Goal: Task Accomplishment & Management: Manage account settings

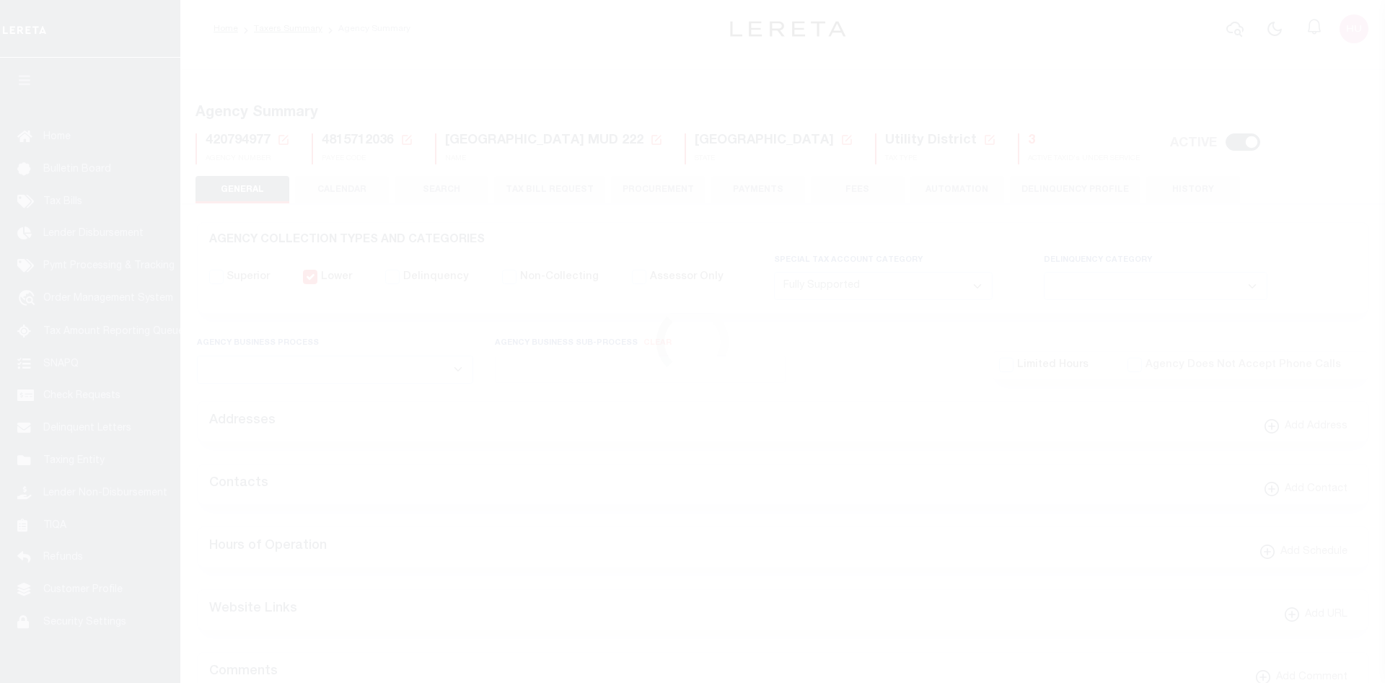
select select "1"
select select
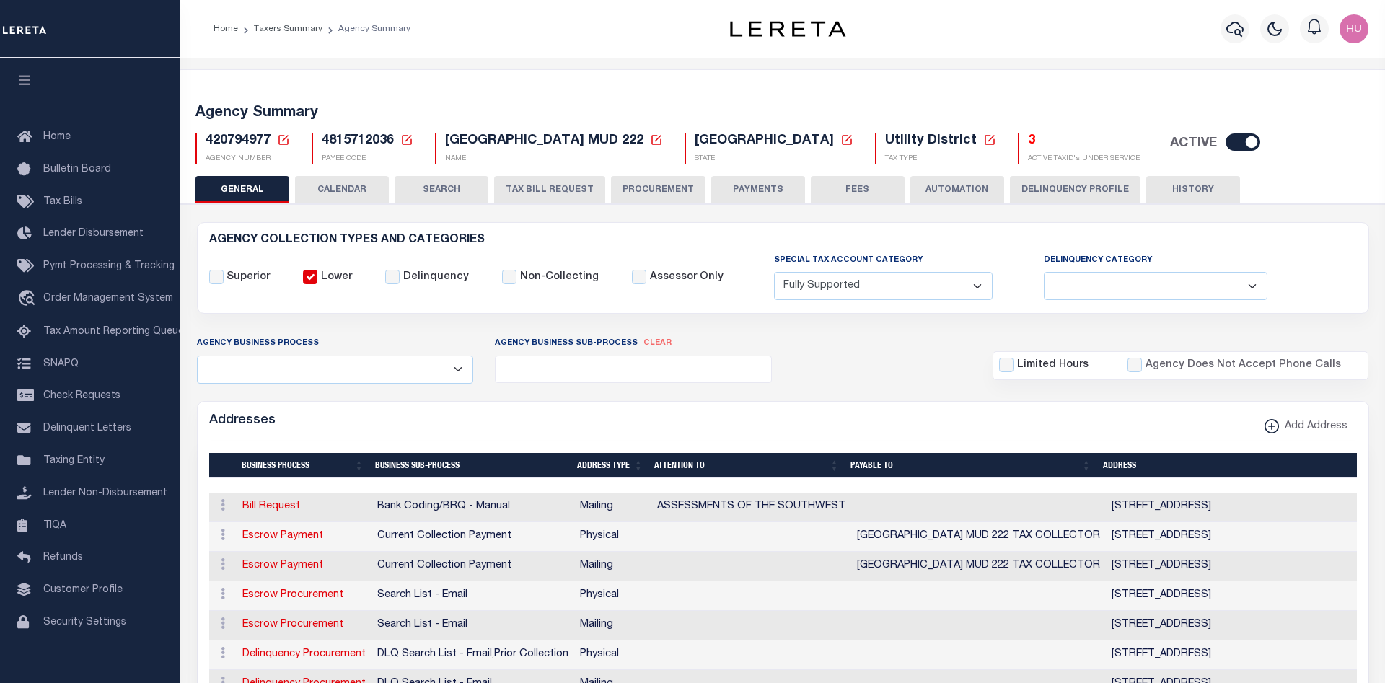
click at [407, 137] on icon at bounding box center [406, 139] width 13 height 13
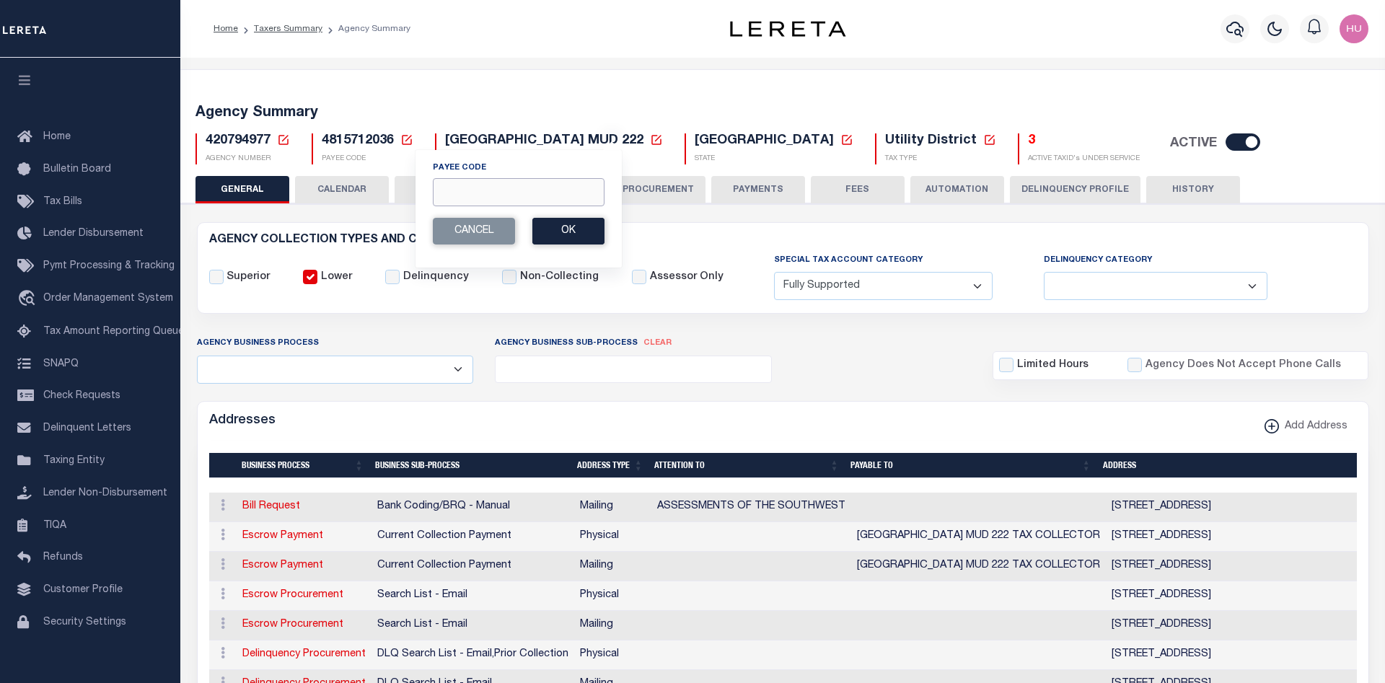
click at [466, 190] on input "Payee Code" at bounding box center [519, 192] width 172 height 28
paste input "7803022511"
type input "7803022511"
click at [574, 235] on button "Ok" at bounding box center [568, 231] width 72 height 27
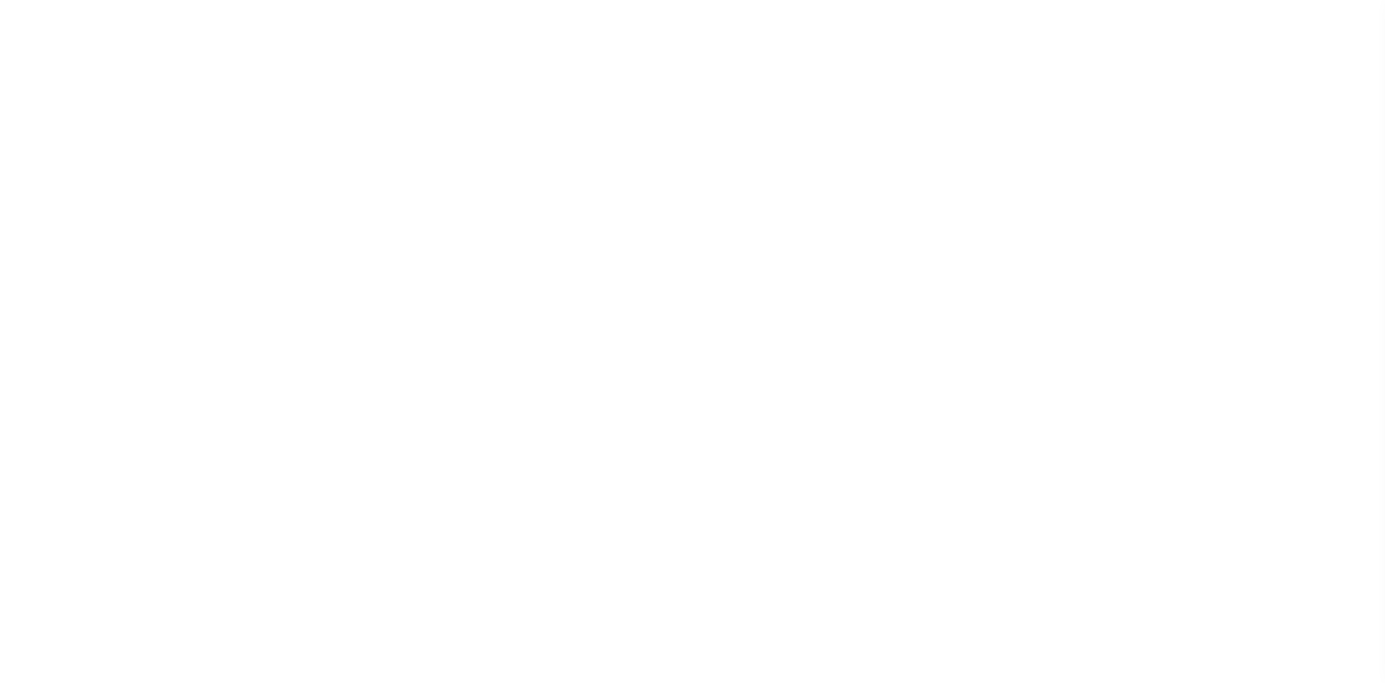
select select "2"
select select
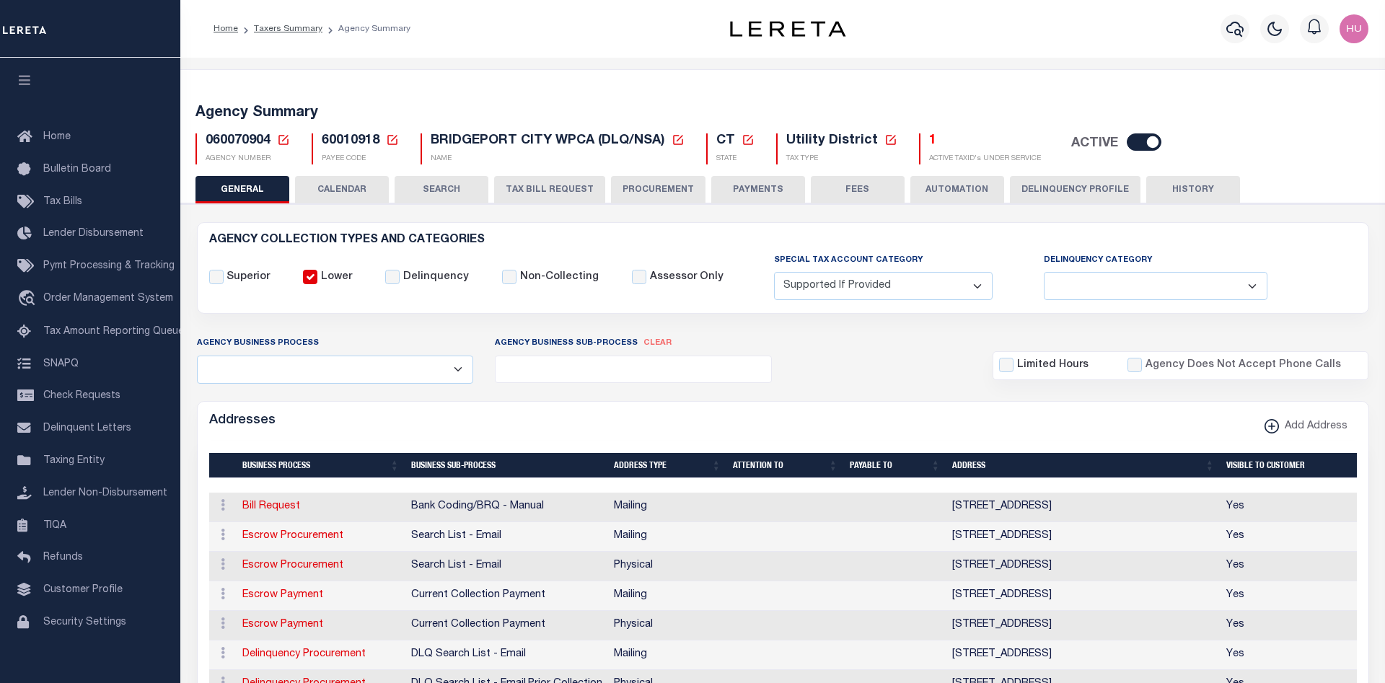
click at [396, 138] on icon at bounding box center [392, 139] width 13 height 13
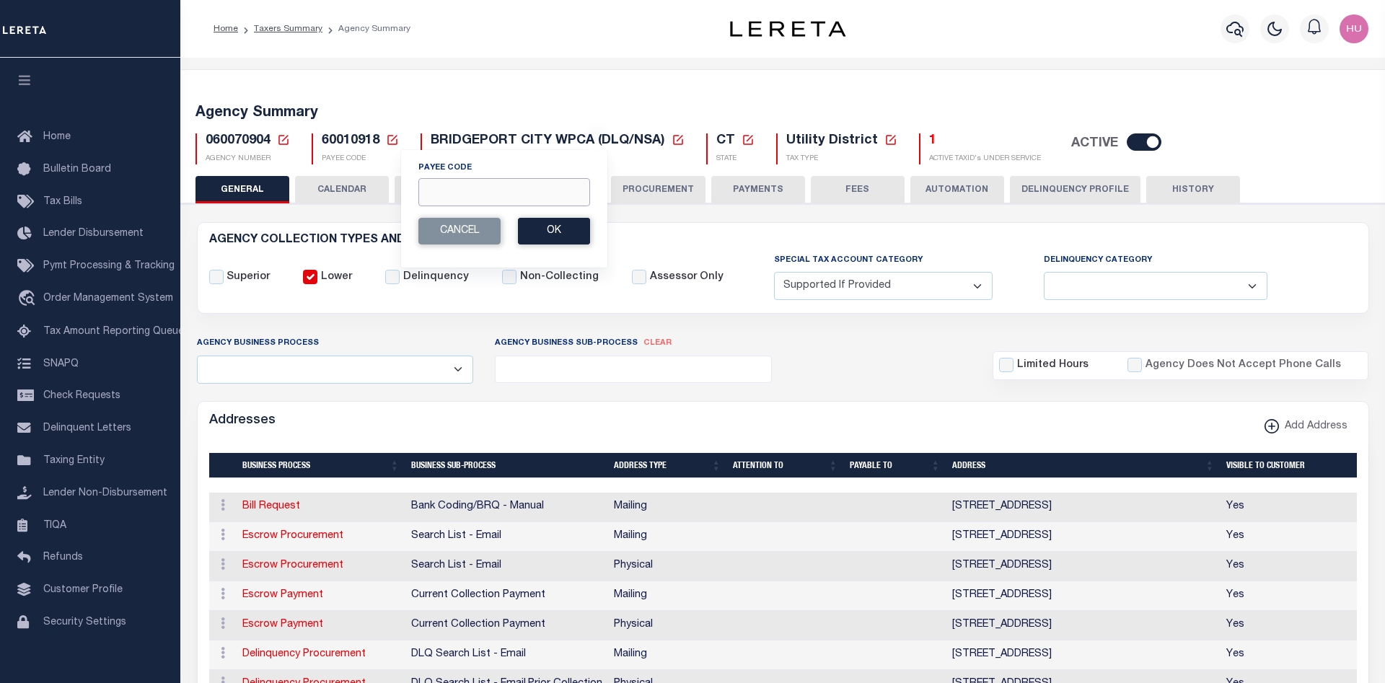
click at [466, 200] on input "Payee Code" at bounding box center [504, 192] width 172 height 28
paste input "7803022513"
type input "7803022513"
click at [548, 233] on button "Ok" at bounding box center [554, 231] width 72 height 27
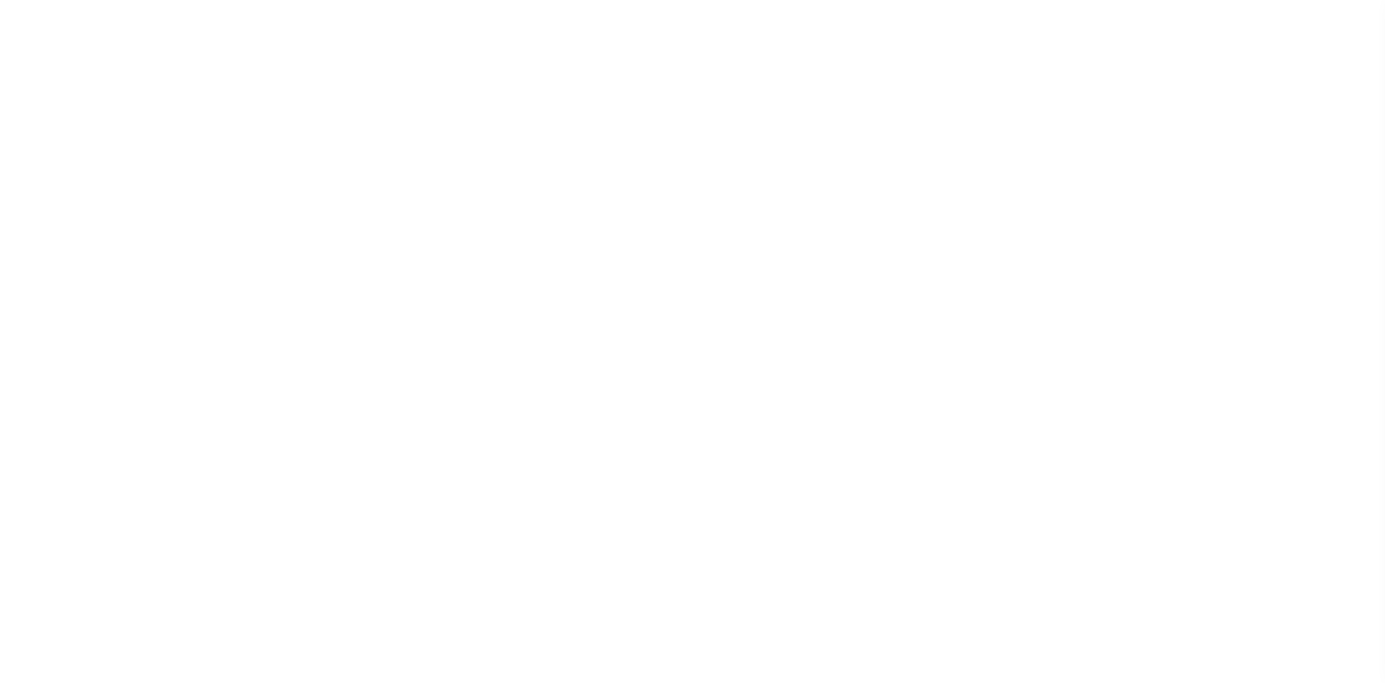
select select "1"
select select
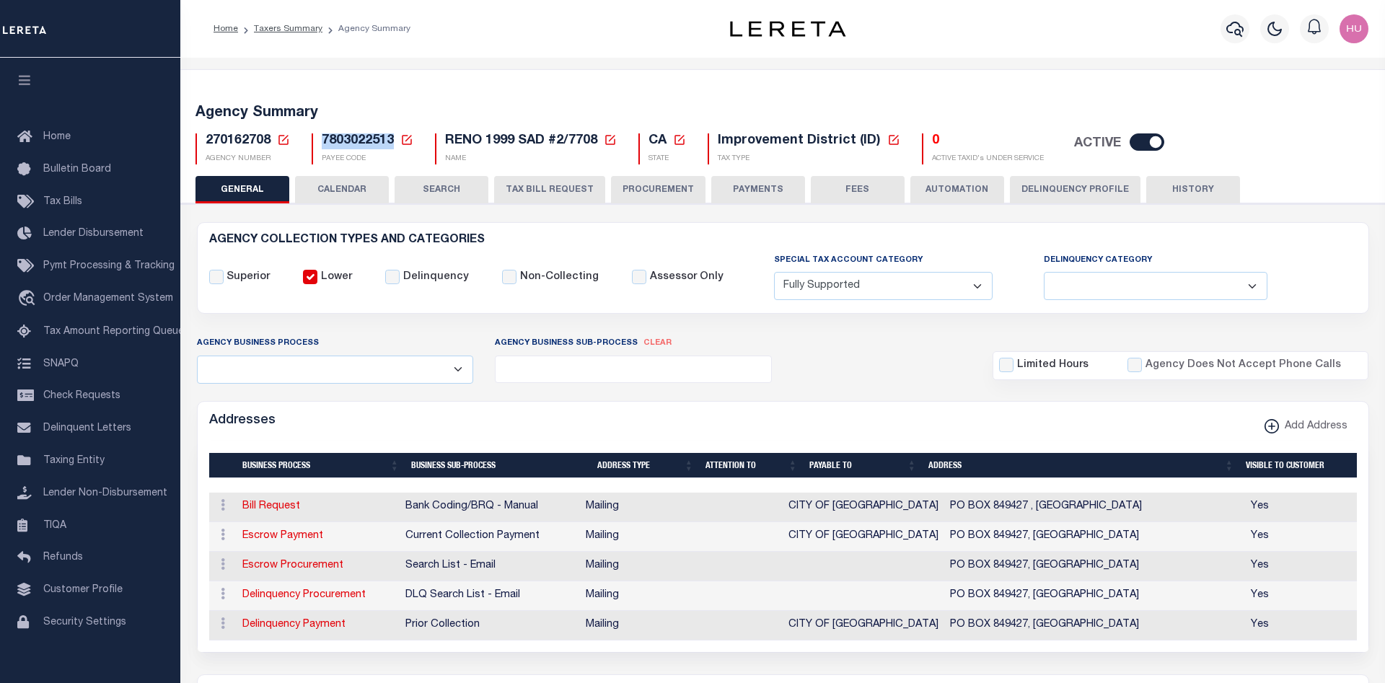
drag, startPoint x: 393, startPoint y: 141, endPoint x: 321, endPoint y: 139, distance: 72.2
click at [321, 139] on div "7803022513 Payee Code Cancel Ok PAYEE CODE" at bounding box center [363, 148] width 102 height 31
click at [1072, 188] on button "Delinquency Profile" at bounding box center [1075, 189] width 131 height 27
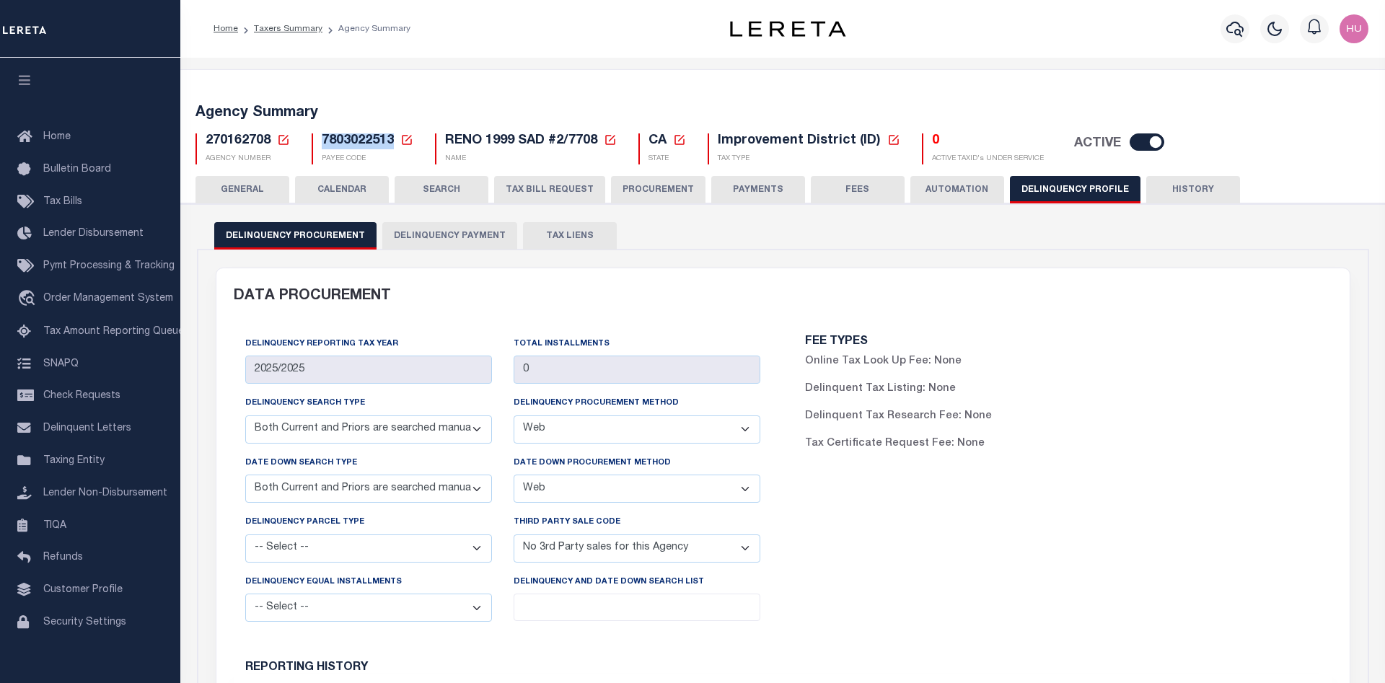
click at [415, 236] on button "Delinquency Payment" at bounding box center [449, 235] width 135 height 27
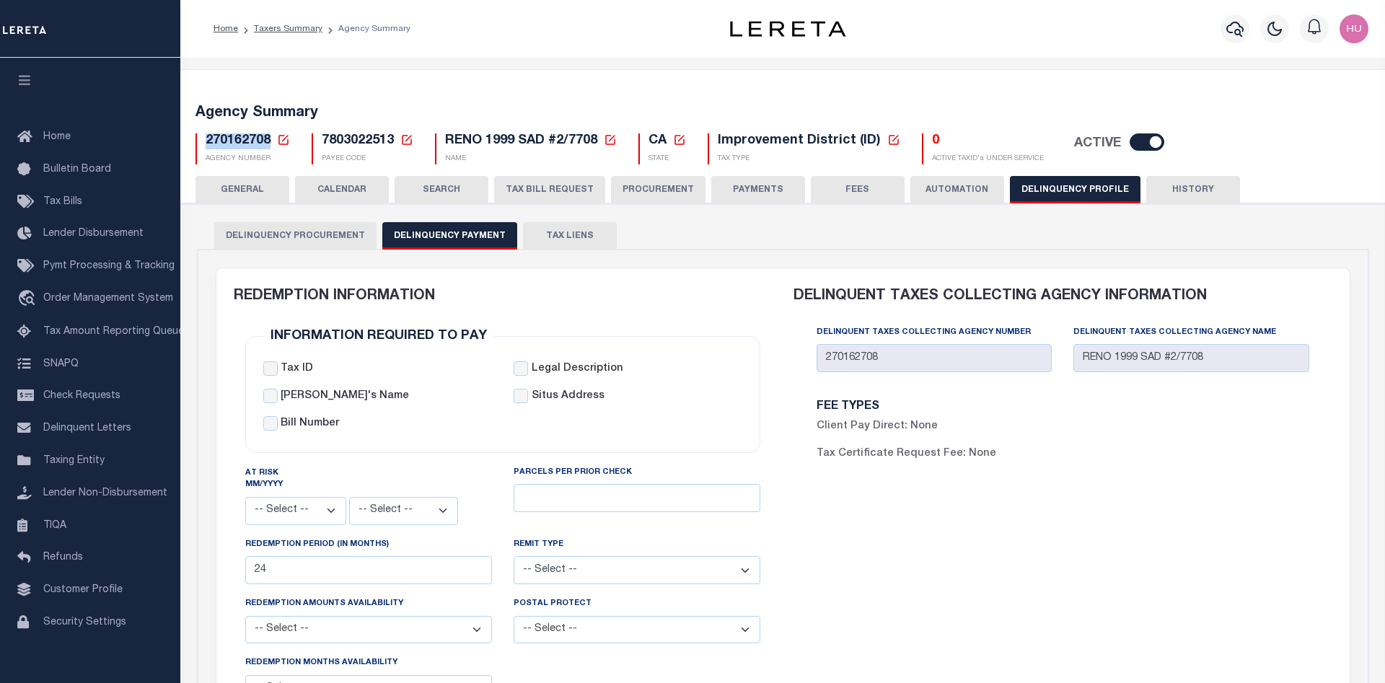
drag, startPoint x: 268, startPoint y: 142, endPoint x: 214, endPoint y: 145, distance: 54.2
click at [206, 141] on span "270162708" at bounding box center [238, 140] width 65 height 13
click at [268, 190] on button "GENERAL" at bounding box center [243, 189] width 94 height 27
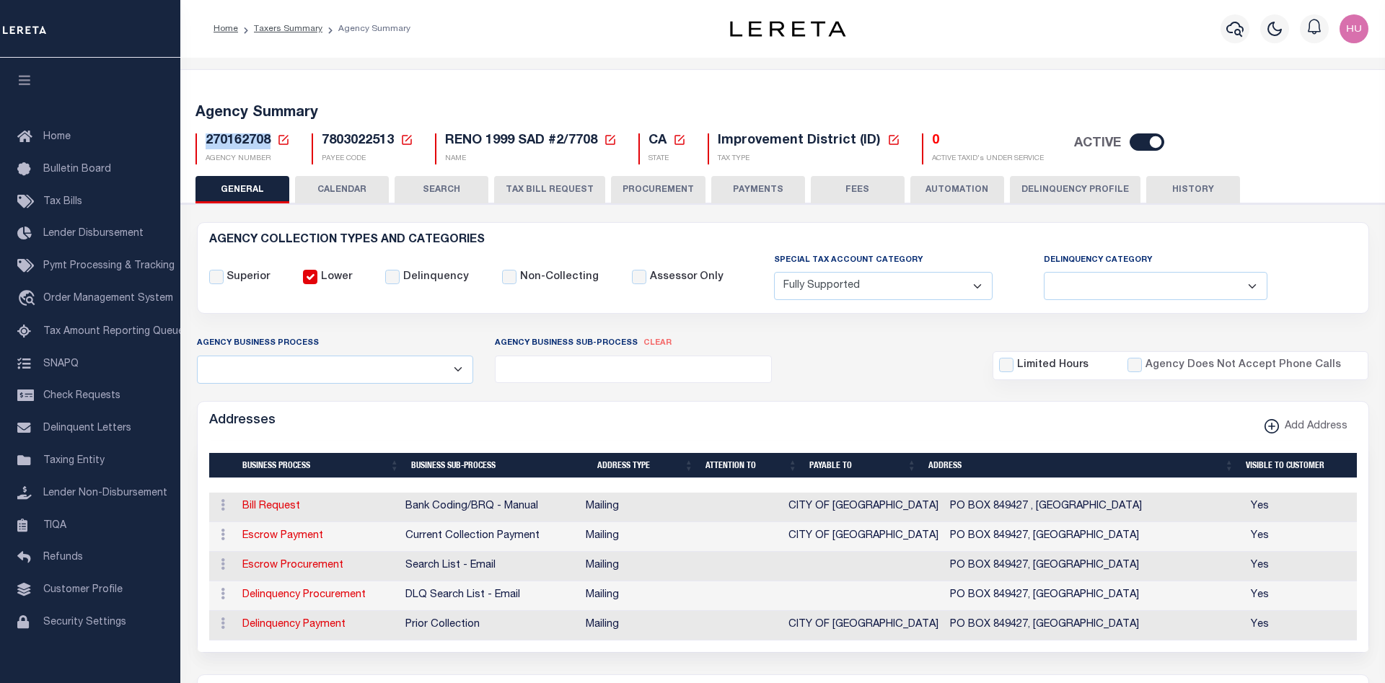
click at [820, 368] on div "Agency Business Process All Automation Bill Request Delinquency Payment Delinqu…" at bounding box center [783, 359] width 1194 height 48
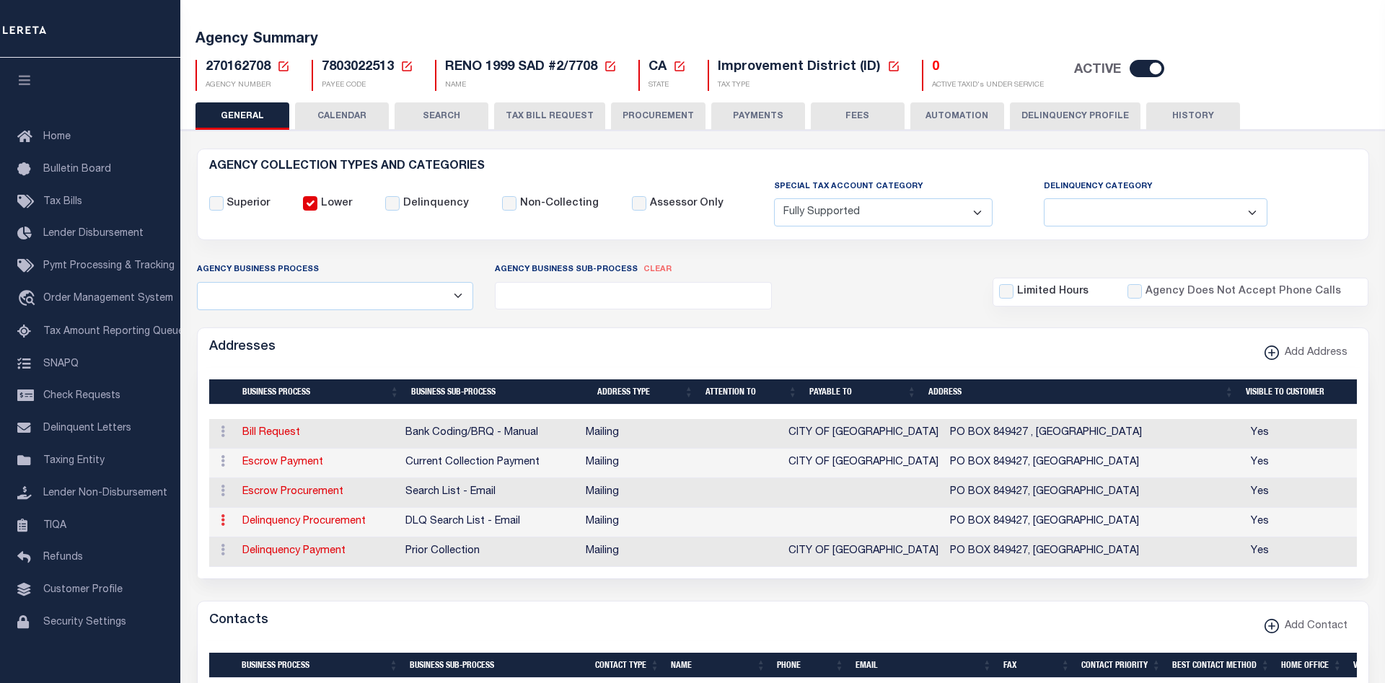
click at [225, 520] on link at bounding box center [223, 523] width 16 height 12
click at [253, 477] on link "Edit Address" at bounding box center [270, 477] width 109 height 24
select select "1"
checkbox input "false"
select select
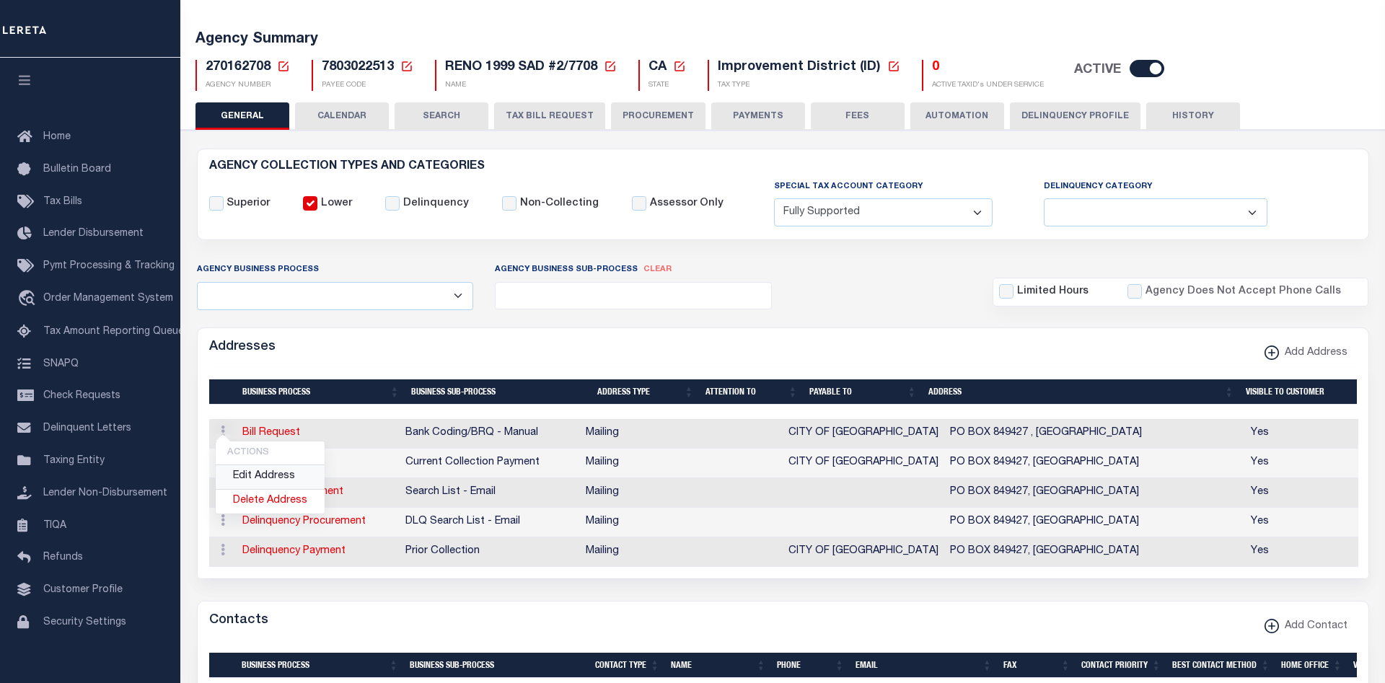
type input "PO BOX 849427"
type input "LOS ANGELES"
select select "CA"
type input "90084"
checkbox input "true"
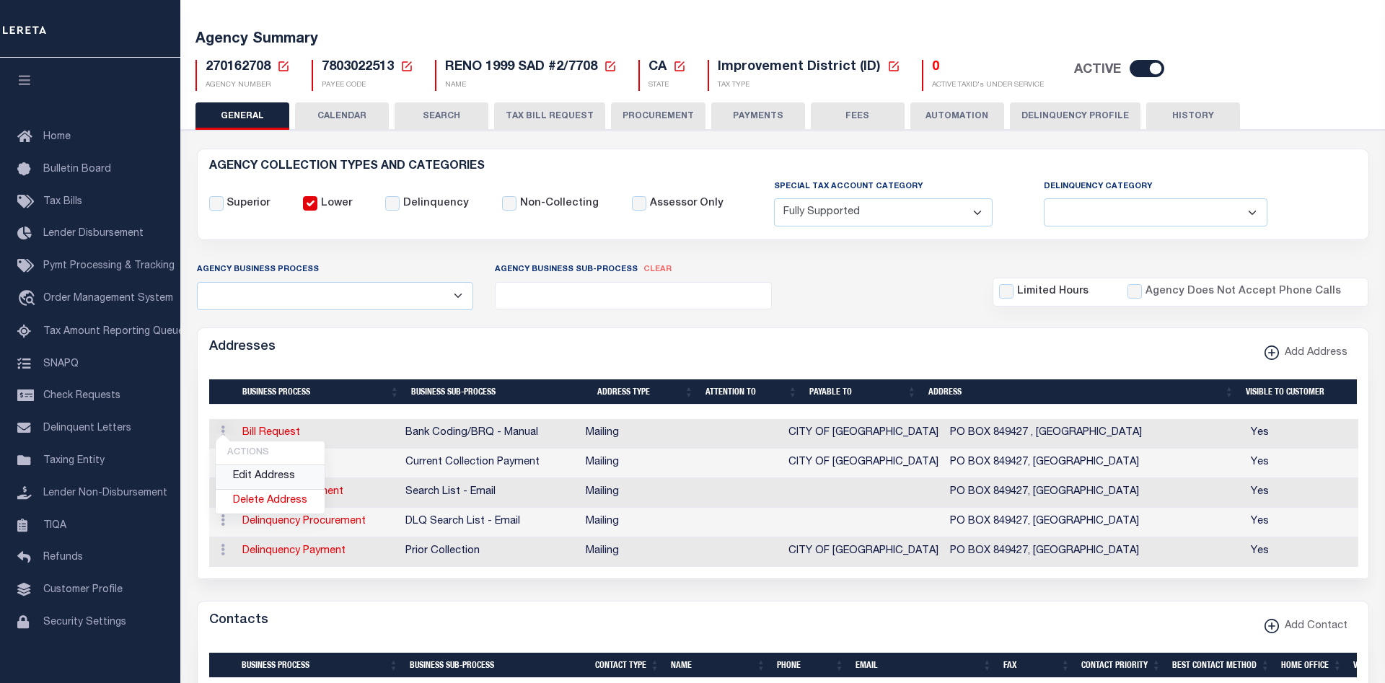
select select "4"
select select "18"
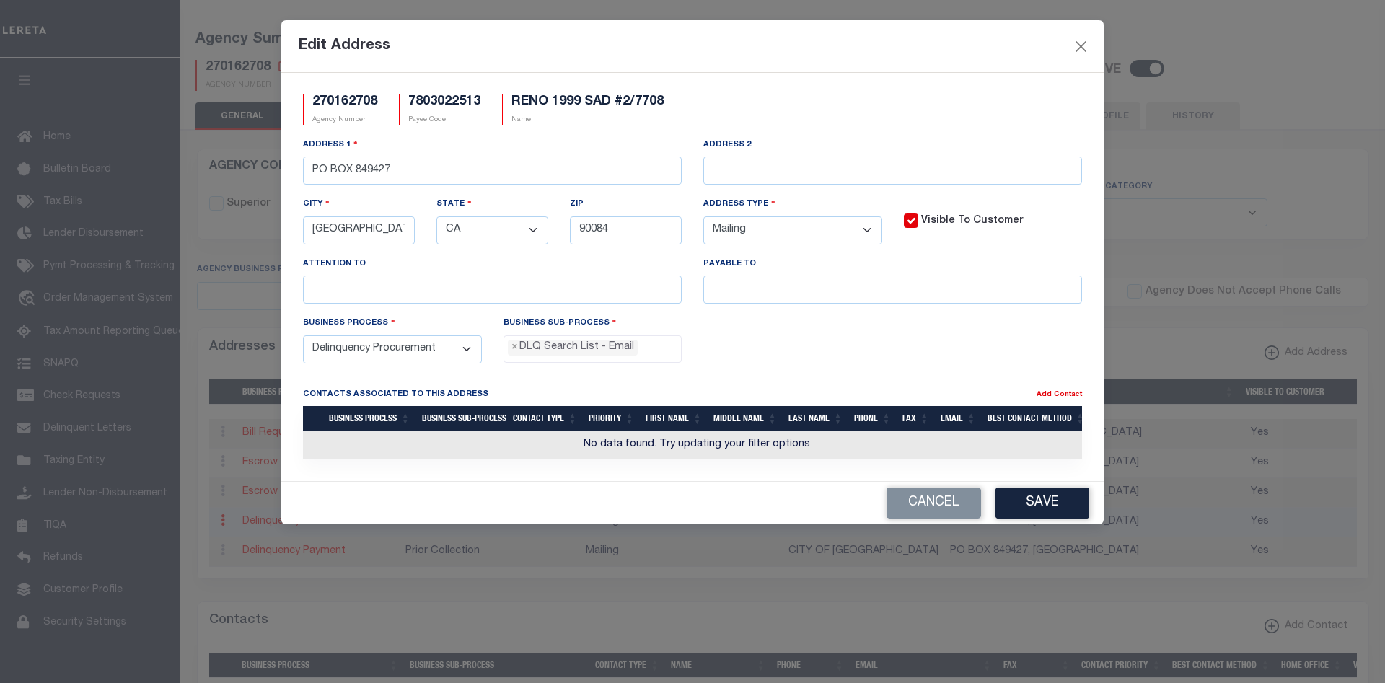
scroll to position [63, 0]
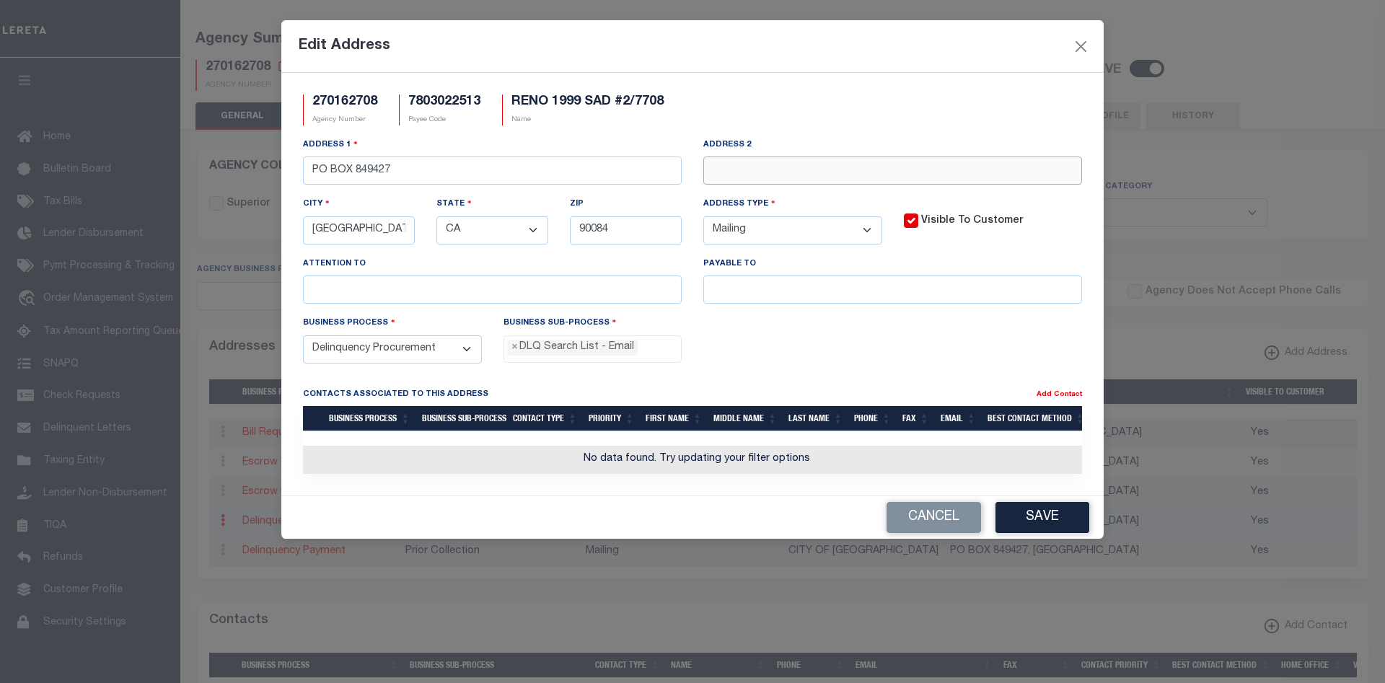
click at [754, 175] on input "text" at bounding box center [892, 171] width 379 height 28
type input "TESTING in DEV"
click at [1030, 515] on button "Save" at bounding box center [1043, 517] width 94 height 31
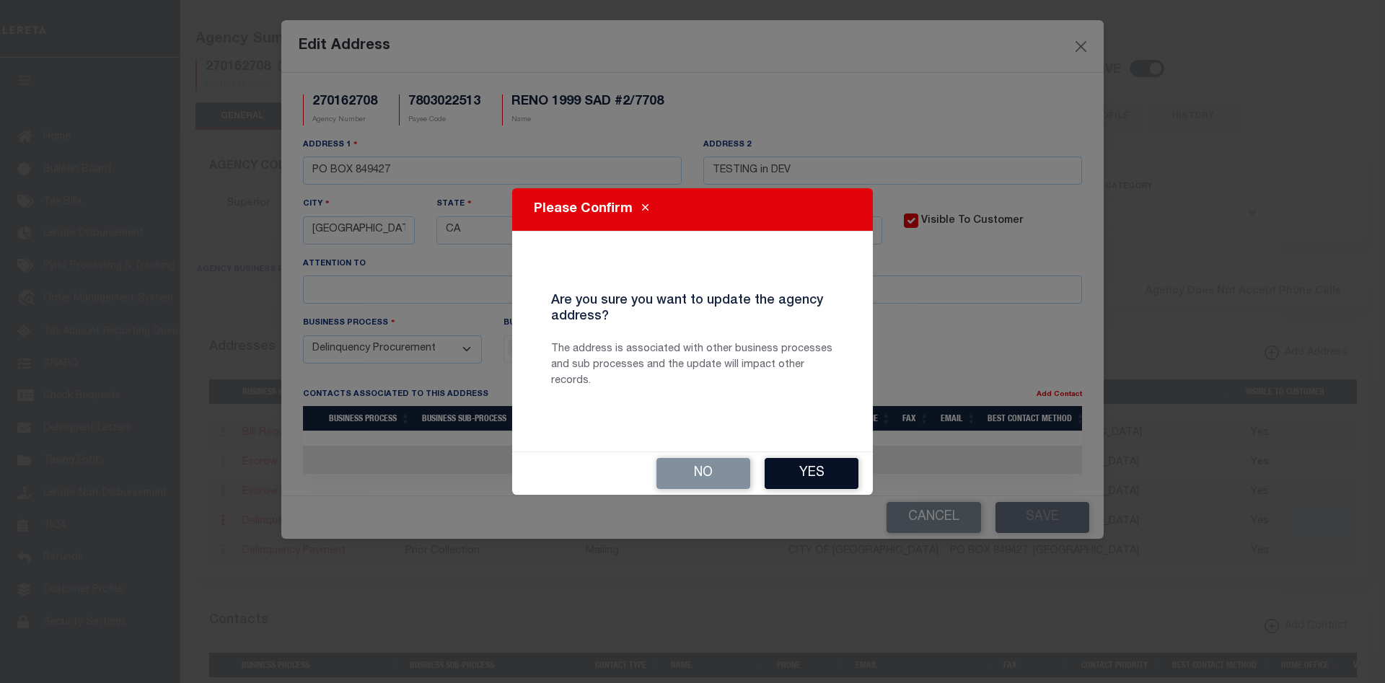
click at [807, 475] on button "Yes" at bounding box center [812, 473] width 94 height 31
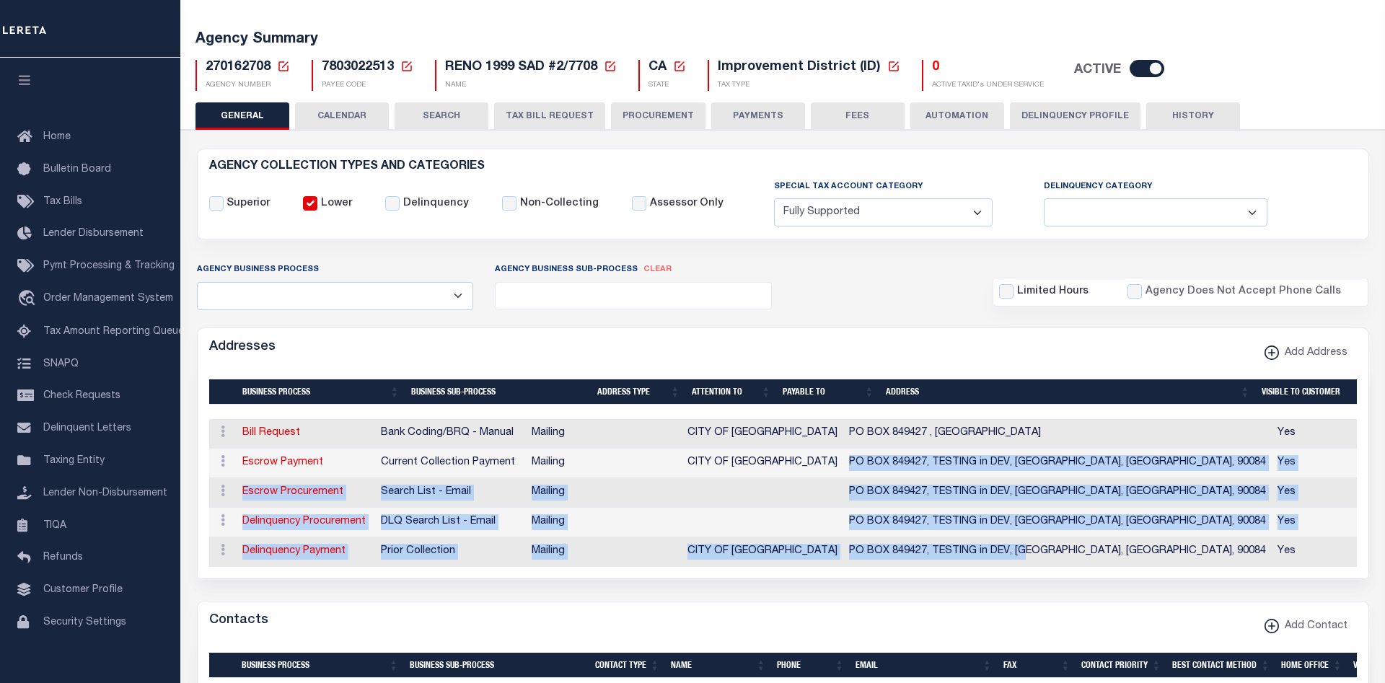
drag, startPoint x: 1063, startPoint y: 556, endPoint x: 887, endPoint y: 457, distance: 201.6
click at [887, 457] on tbody "ACTIONS Edit Address Delete Address Bill Request Bank Coding/BRQ - Manual Maili…" at bounding box center [784, 493] width 1150 height 148
click at [1203, 120] on button "HISTORY" at bounding box center [1193, 115] width 94 height 27
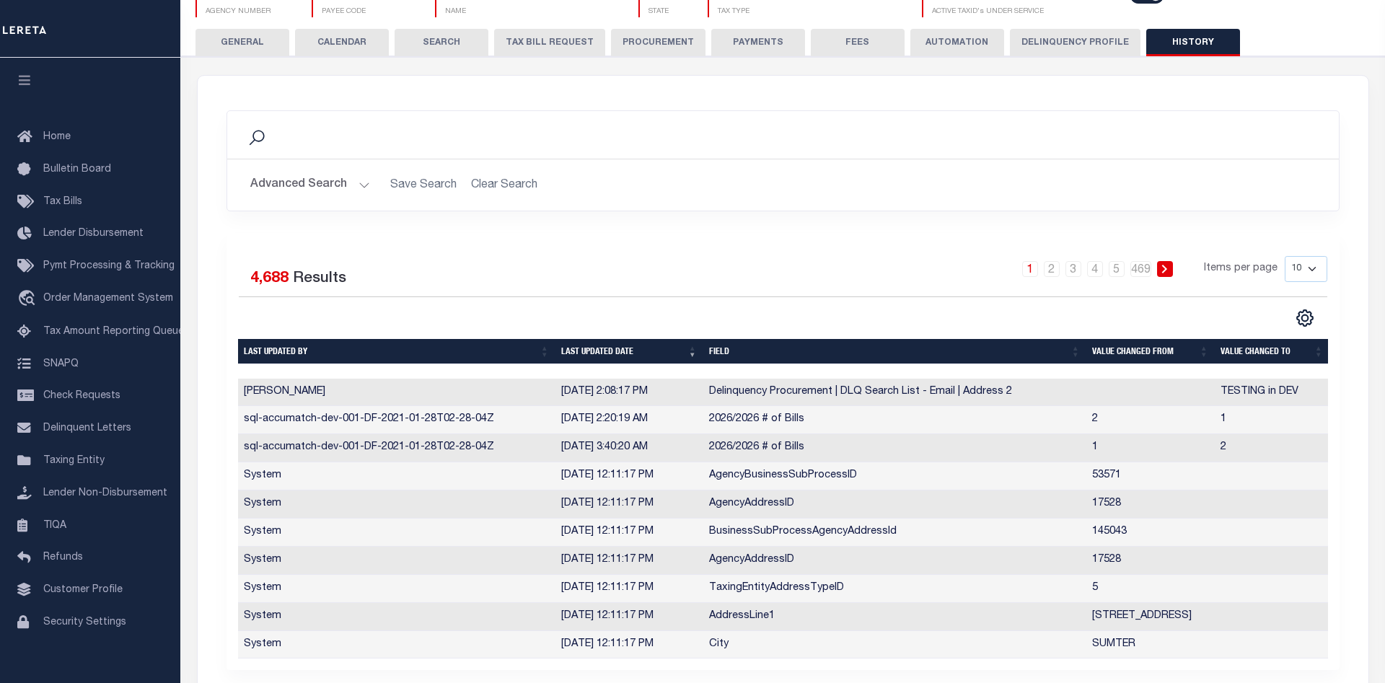
scroll to position [221, 0]
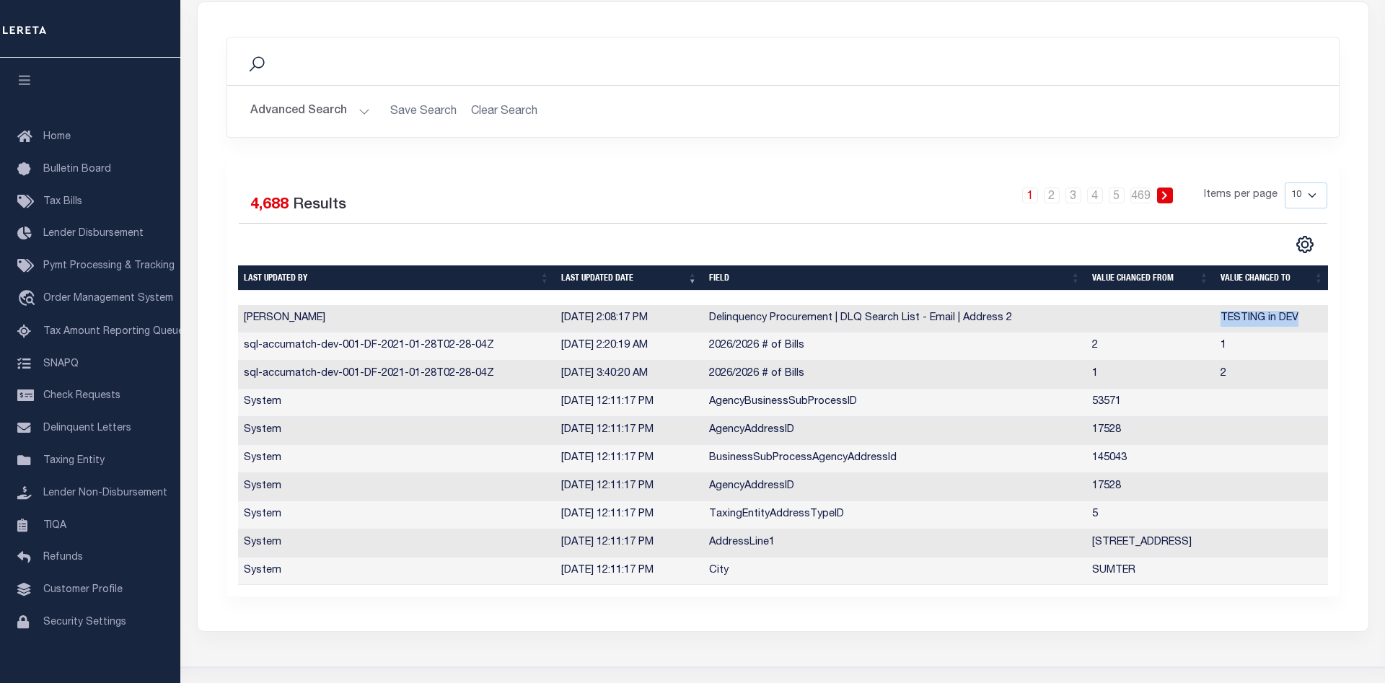
drag, startPoint x: 1214, startPoint y: 317, endPoint x: 1305, endPoint y: 322, distance: 91.0
click at [1305, 322] on tr "Humberto Garcia 10/9/2025, 2:08:17 PM Delinquency Procurement | DLQ Search List…" at bounding box center [784, 319] width 1092 height 28
click at [1307, 322] on td "TESTING in DEV" at bounding box center [1272, 319] width 115 height 28
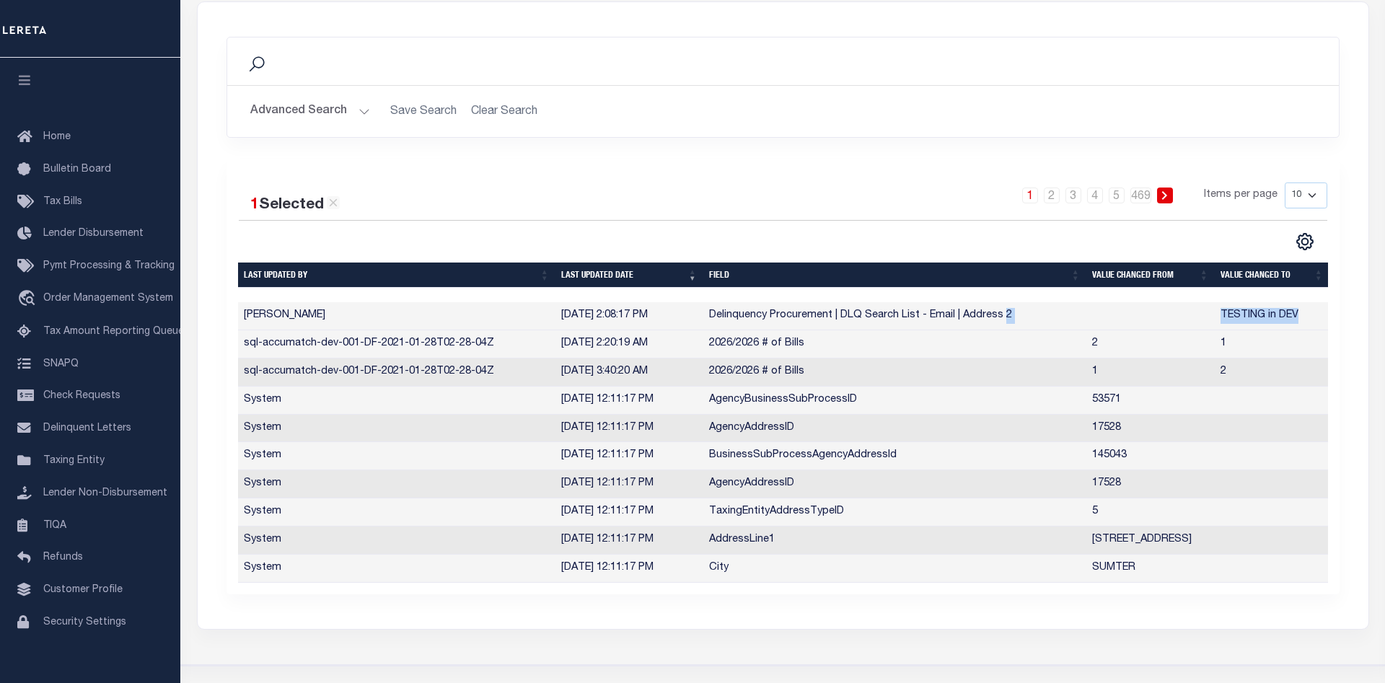
drag, startPoint x: 1278, startPoint y: 319, endPoint x: 1074, endPoint y: 313, distance: 204.2
click at [1074, 313] on tr "Humberto Garcia 10/9/2025, 2:08:17 PM Delinquency Procurement | DLQ Search List…" at bounding box center [784, 316] width 1092 height 28
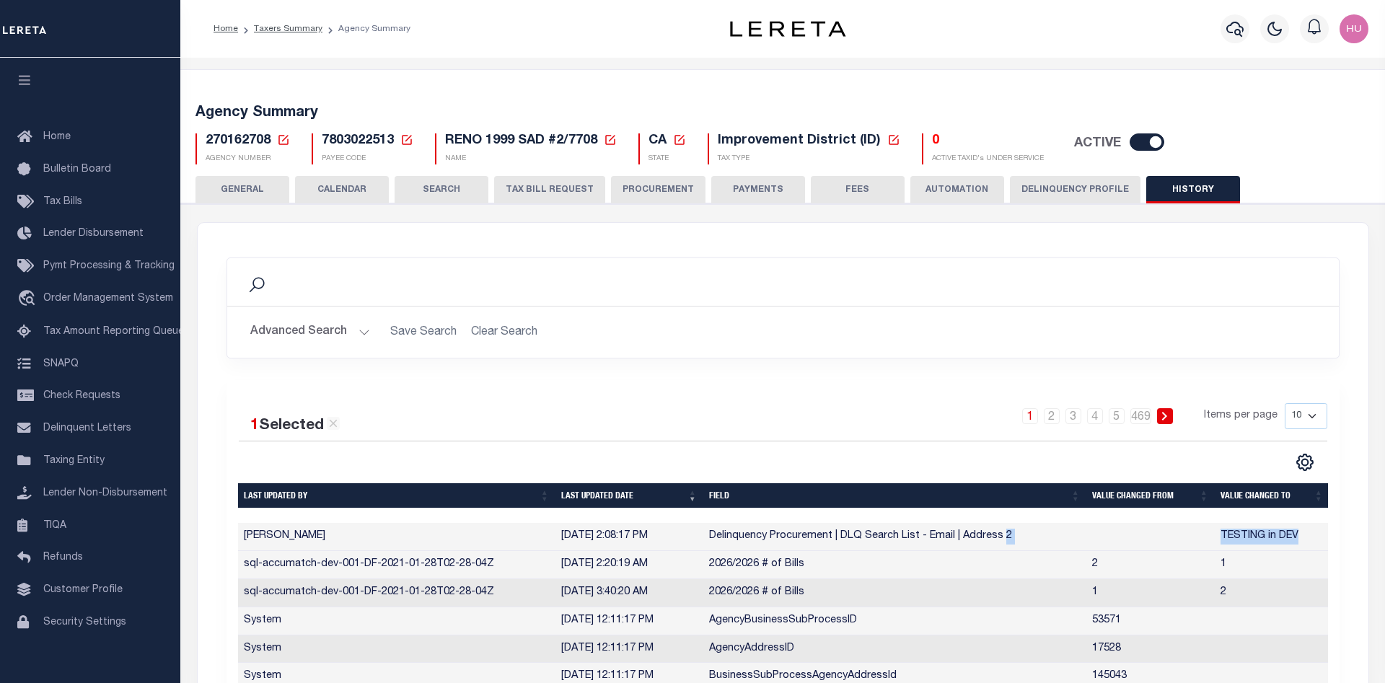
click at [260, 185] on button "GENERAL" at bounding box center [243, 189] width 94 height 27
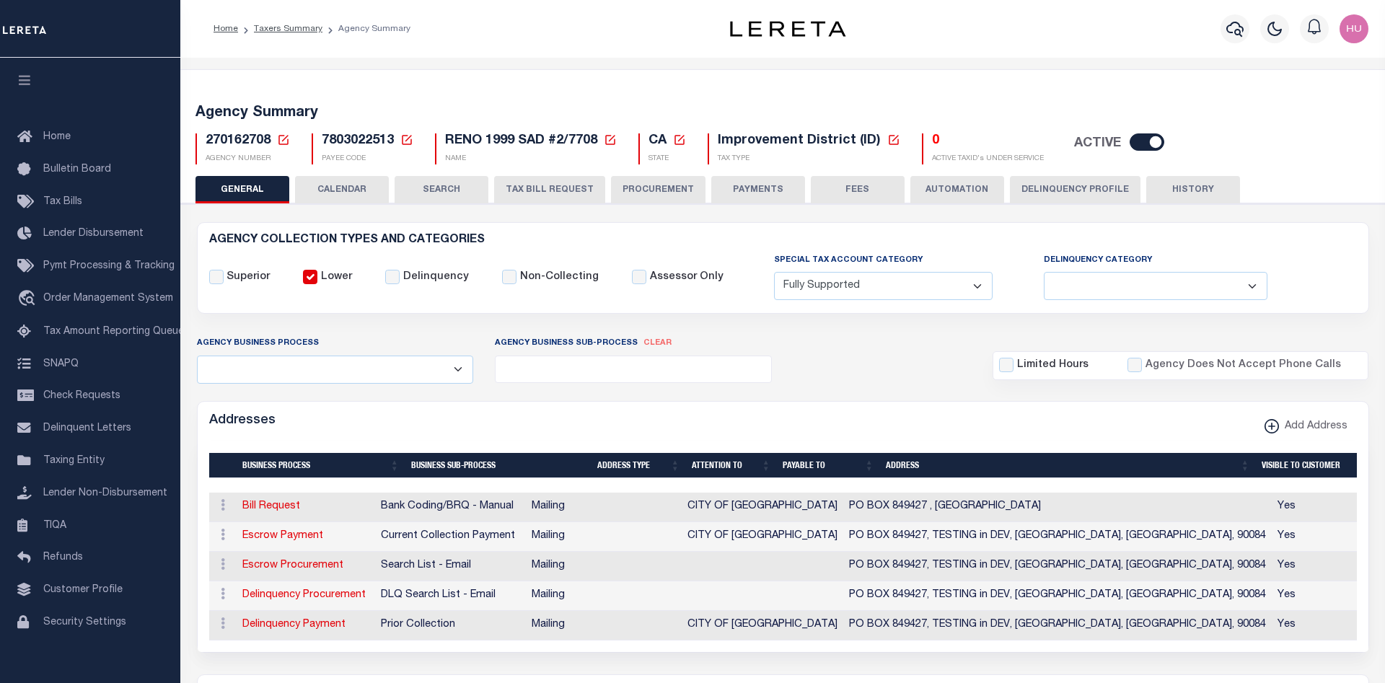
scroll to position [74, 0]
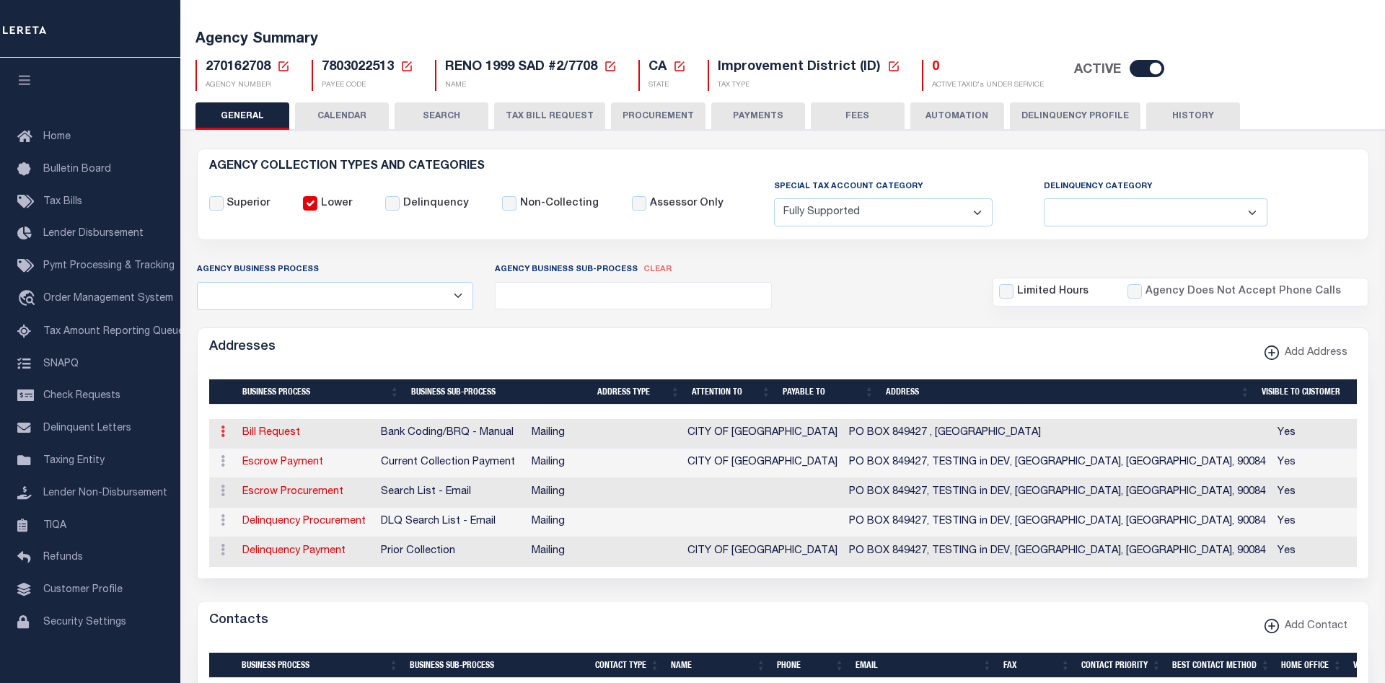
click at [221, 434] on icon at bounding box center [223, 432] width 4 height 12
click at [255, 475] on link "Edit Address" at bounding box center [270, 478] width 109 height 24
select select
select select "1"
checkbox input "false"
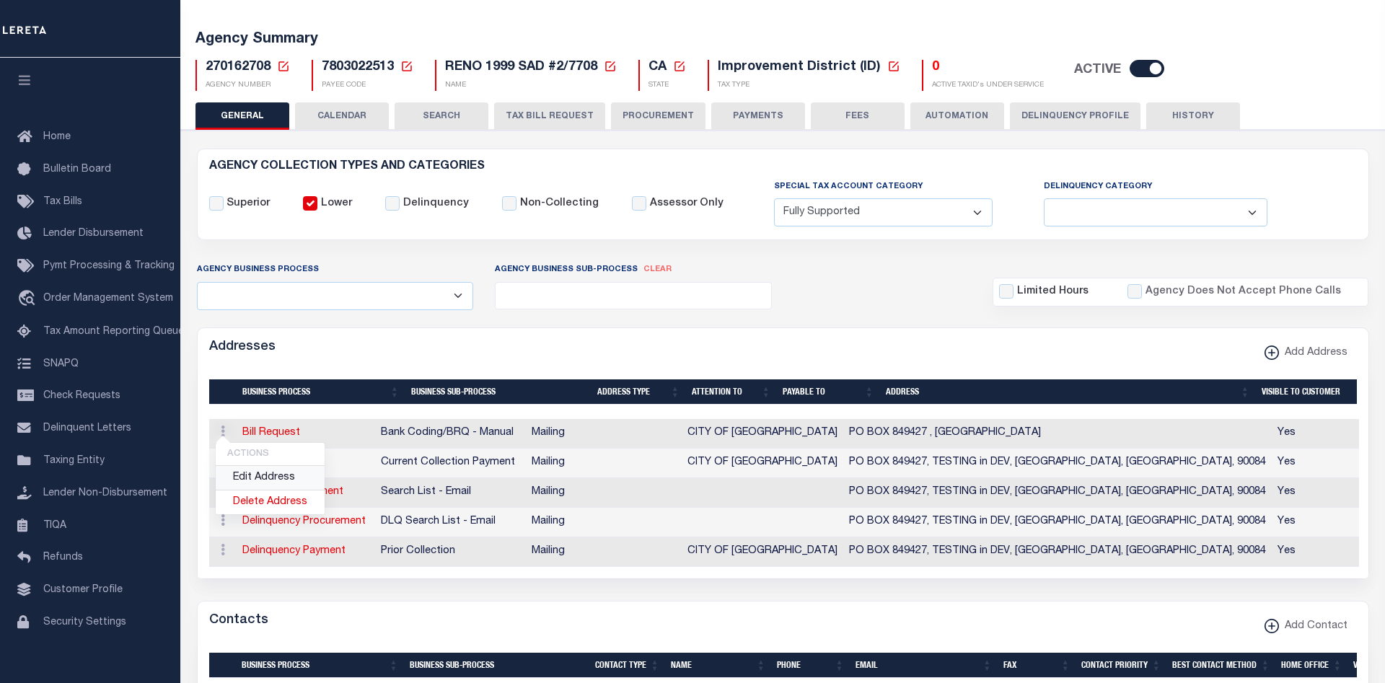
select select
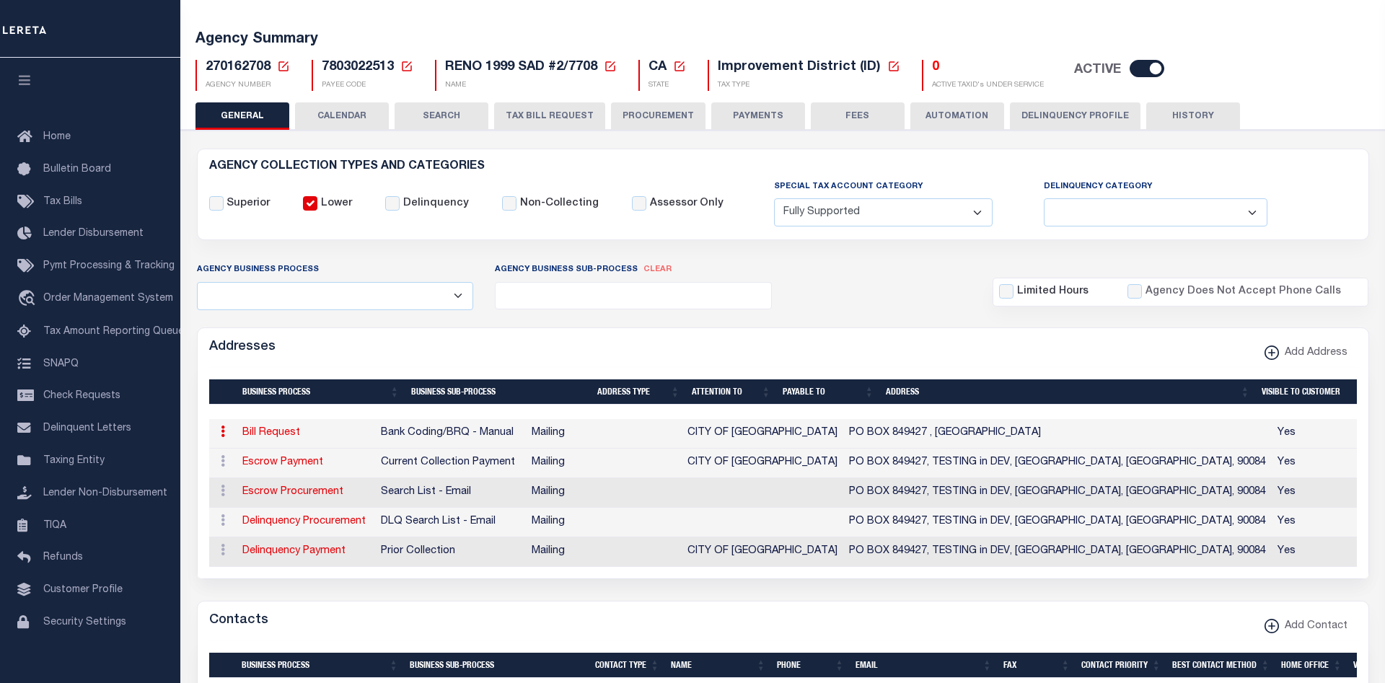
type input "PO BOX 849427"
type input "LOS ANGELES"
select select "CA"
type input "90084"
checkbox input "true"
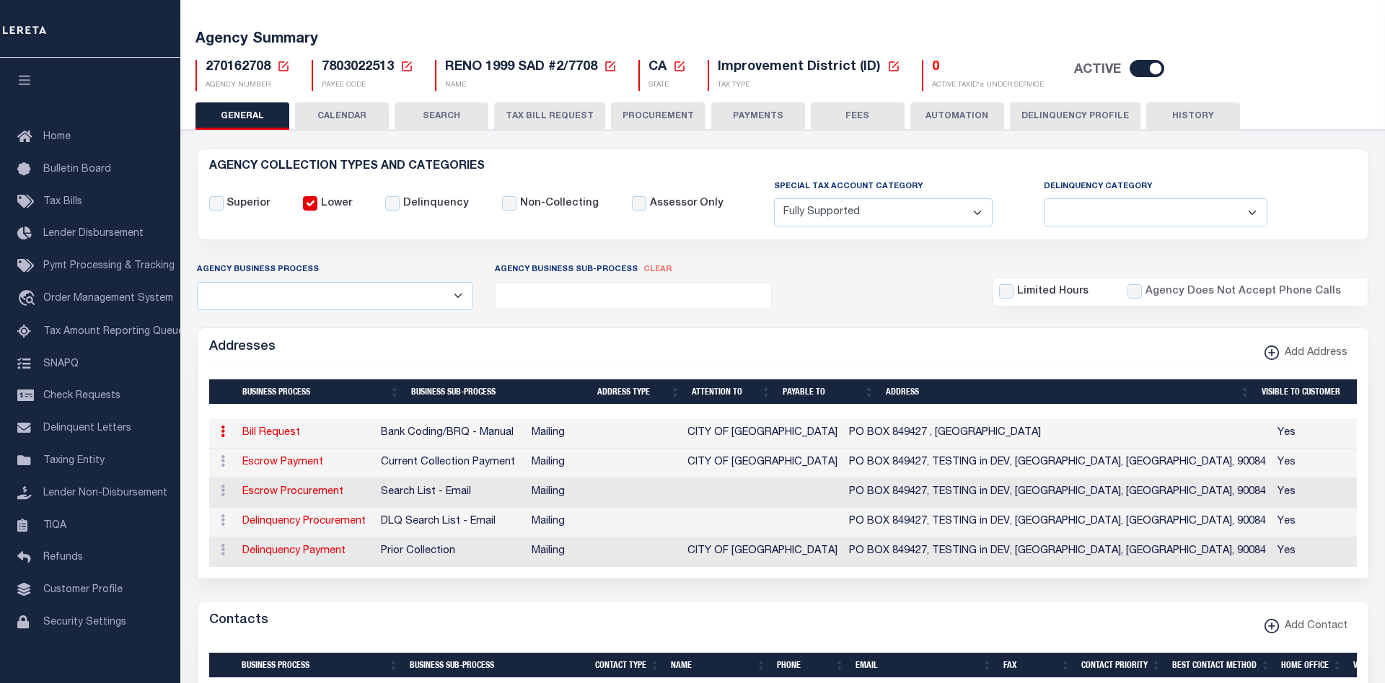
type input "CITY OF [GEOGRAPHIC_DATA]"
select select "1"
select select "2"
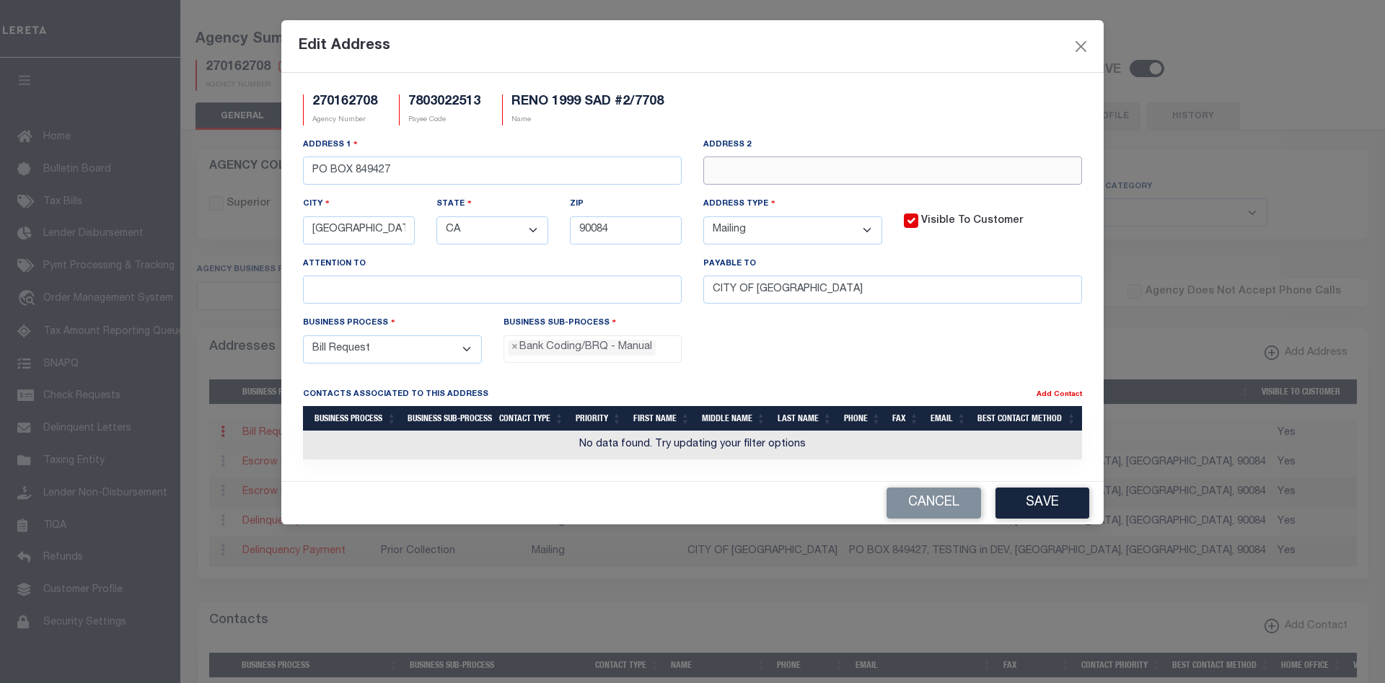
click at [758, 180] on input "text" at bounding box center [892, 171] width 379 height 28
type input "UPDATING Bill Request"
click at [1055, 498] on button "Save" at bounding box center [1043, 503] width 94 height 31
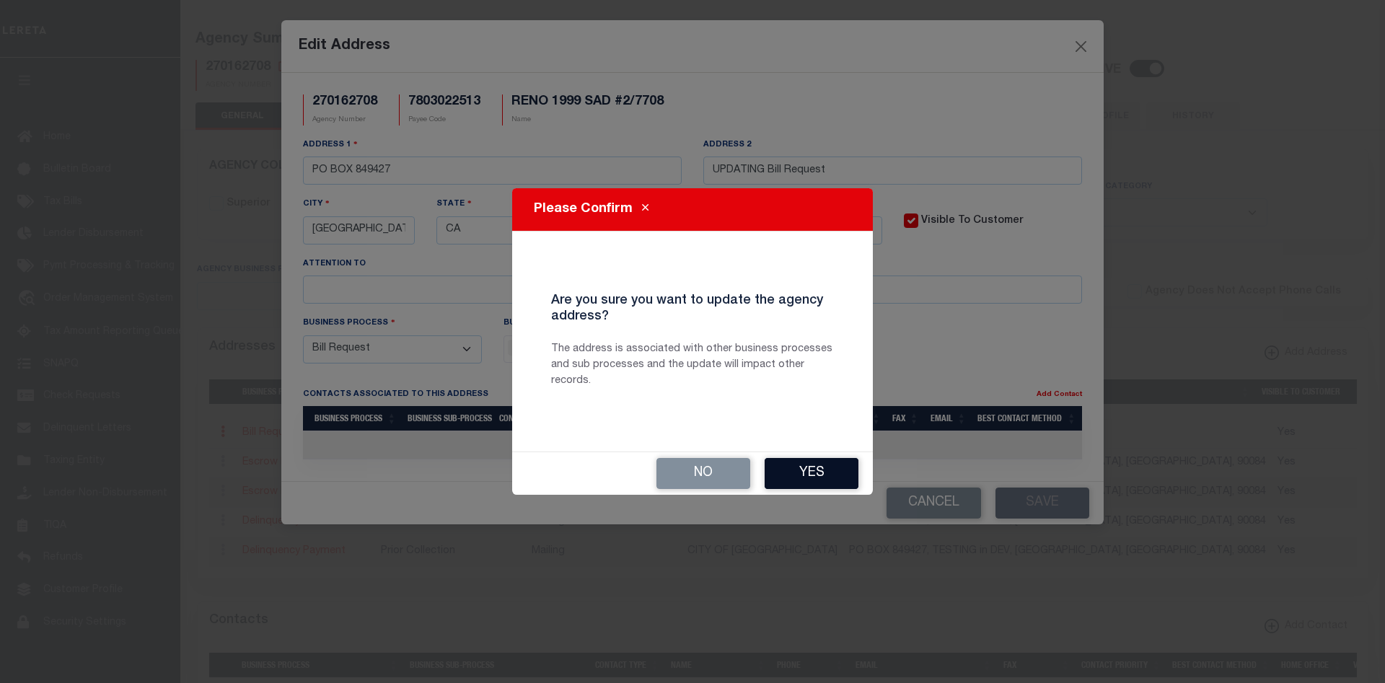
click at [812, 470] on button "Yes" at bounding box center [812, 473] width 94 height 31
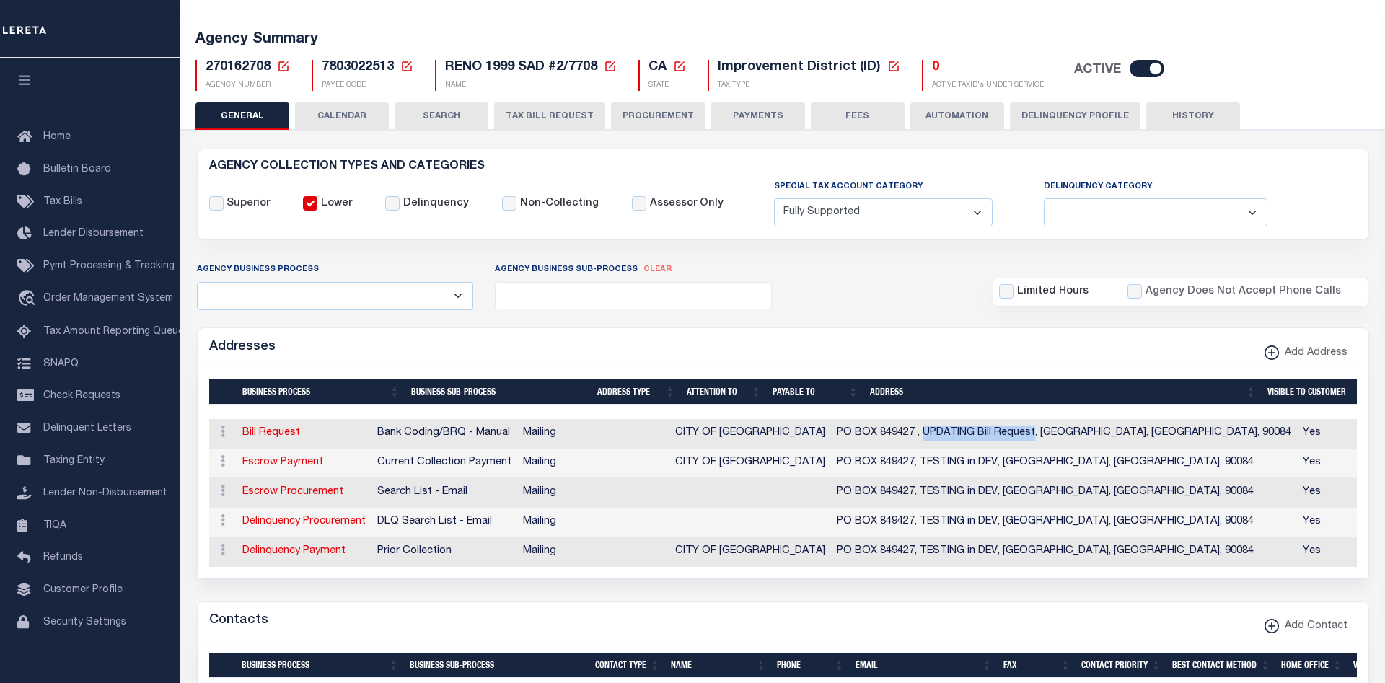
drag, startPoint x: 958, startPoint y: 435, endPoint x: 1068, endPoint y: 442, distance: 109.9
click at [1068, 442] on td "PO BOX 849427 , UPDATING Bill Request, [GEOGRAPHIC_DATA], [GEOGRAPHIC_DATA], 90…" at bounding box center [1064, 434] width 466 height 30
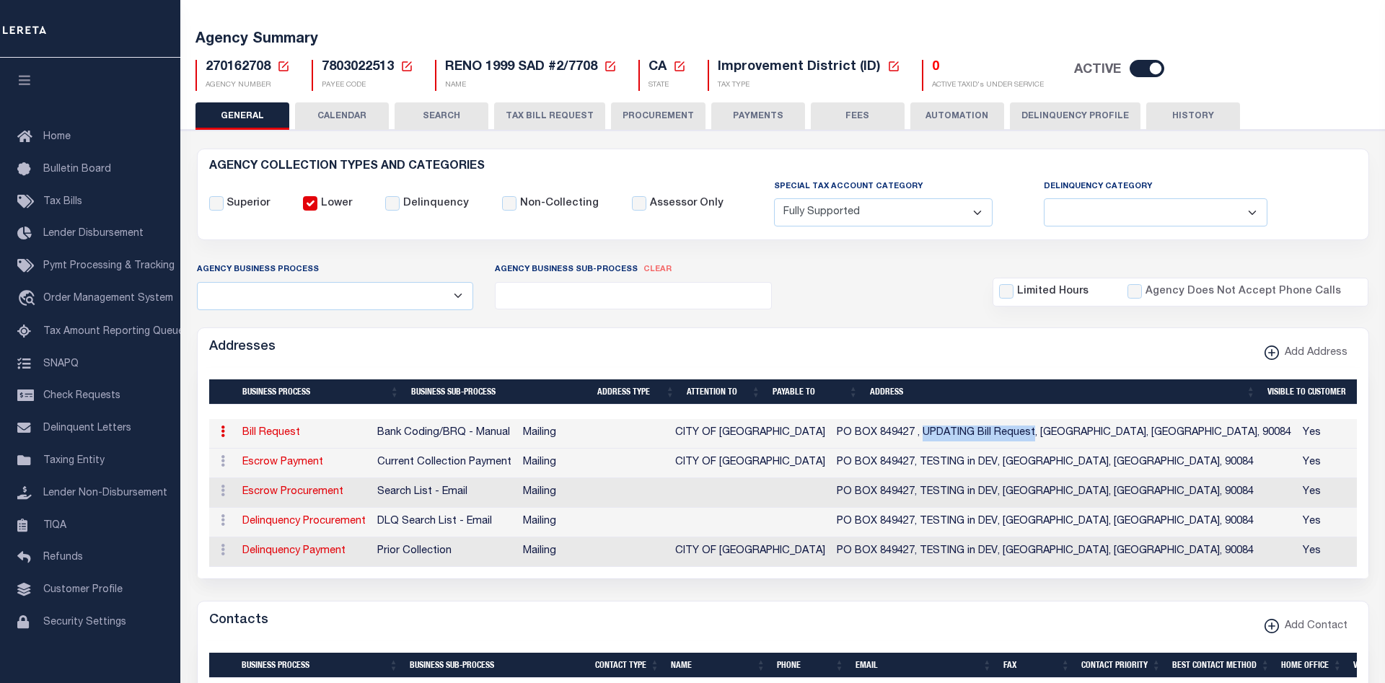
click at [1192, 116] on button "HISTORY" at bounding box center [1193, 115] width 94 height 27
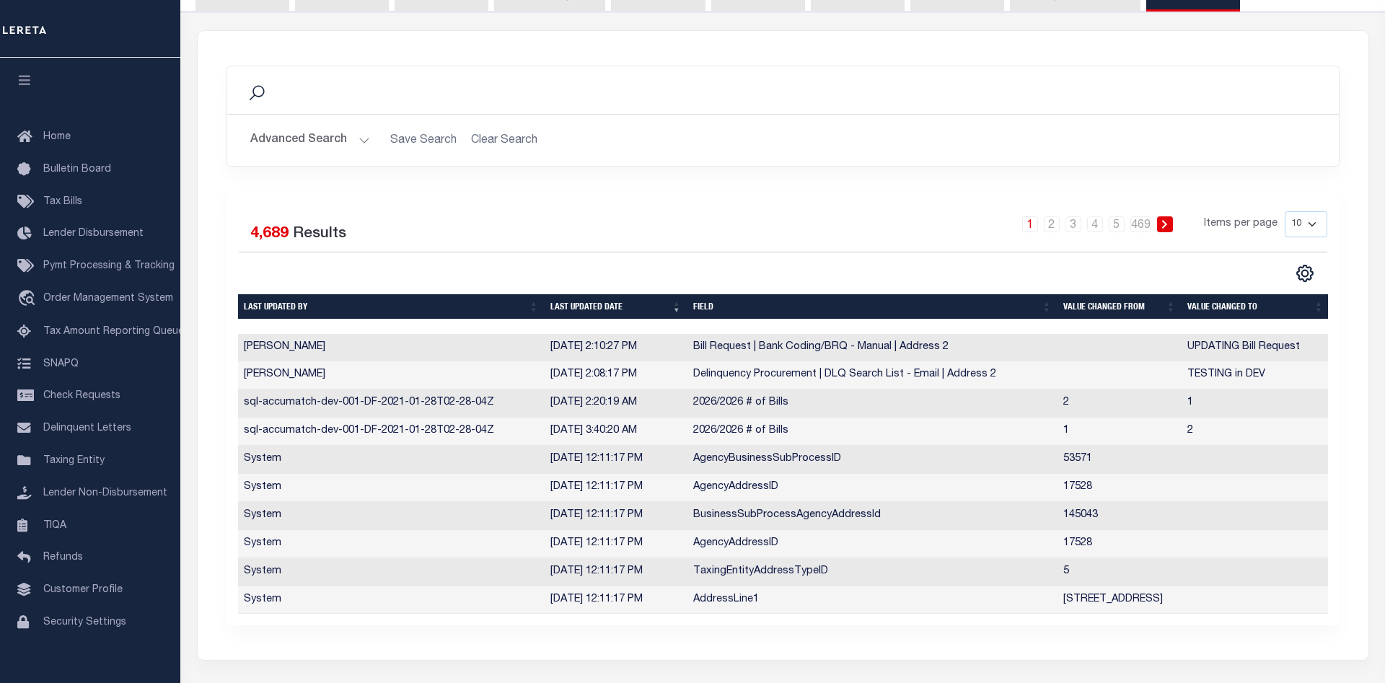
scroll to position [265, 0]
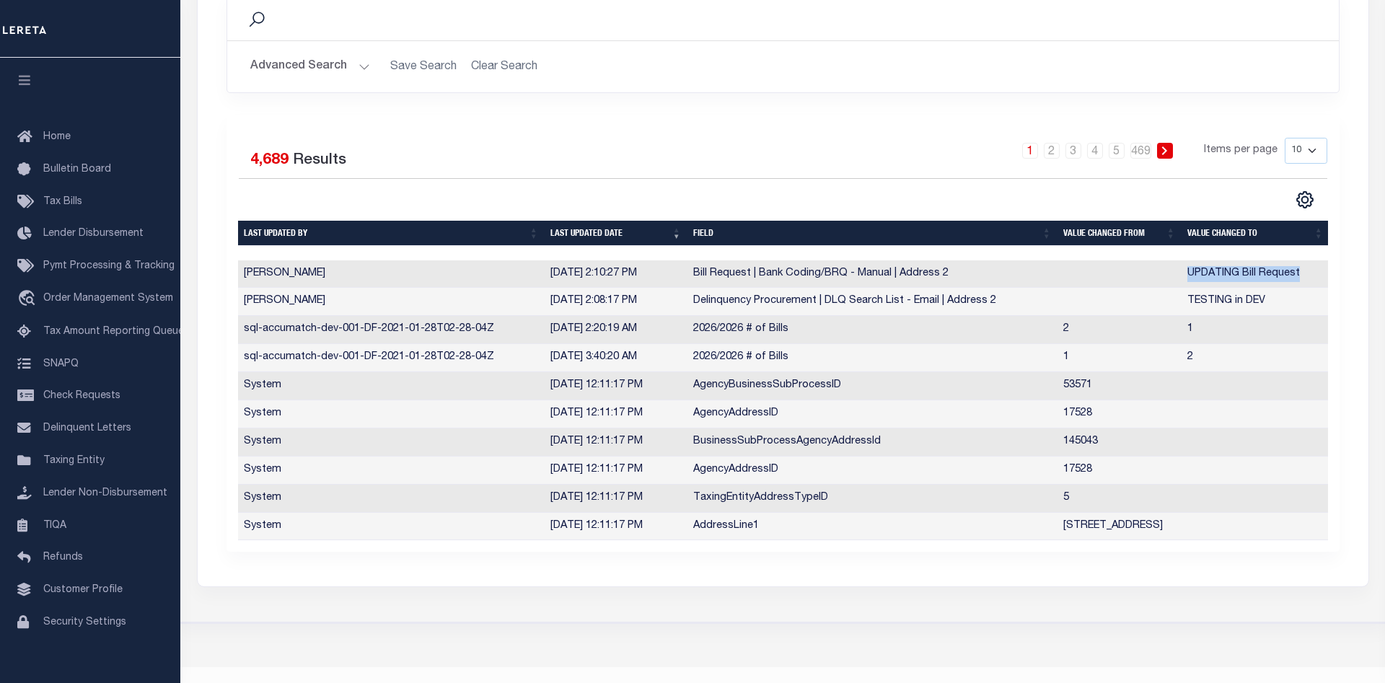
drag, startPoint x: 1226, startPoint y: 283, endPoint x: 1181, endPoint y: 283, distance: 44.7
click at [1182, 283] on td "UPDATING Bill Request" at bounding box center [1256, 274] width 148 height 28
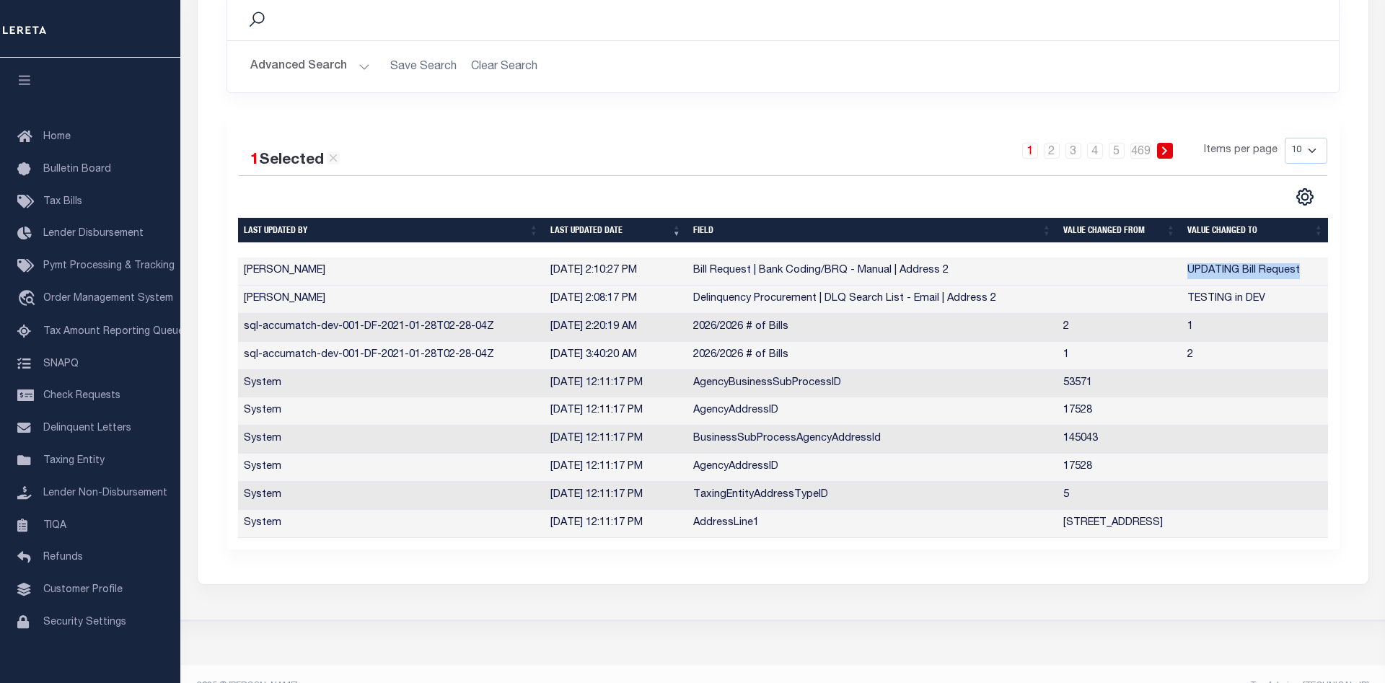
scroll to position [0, 0]
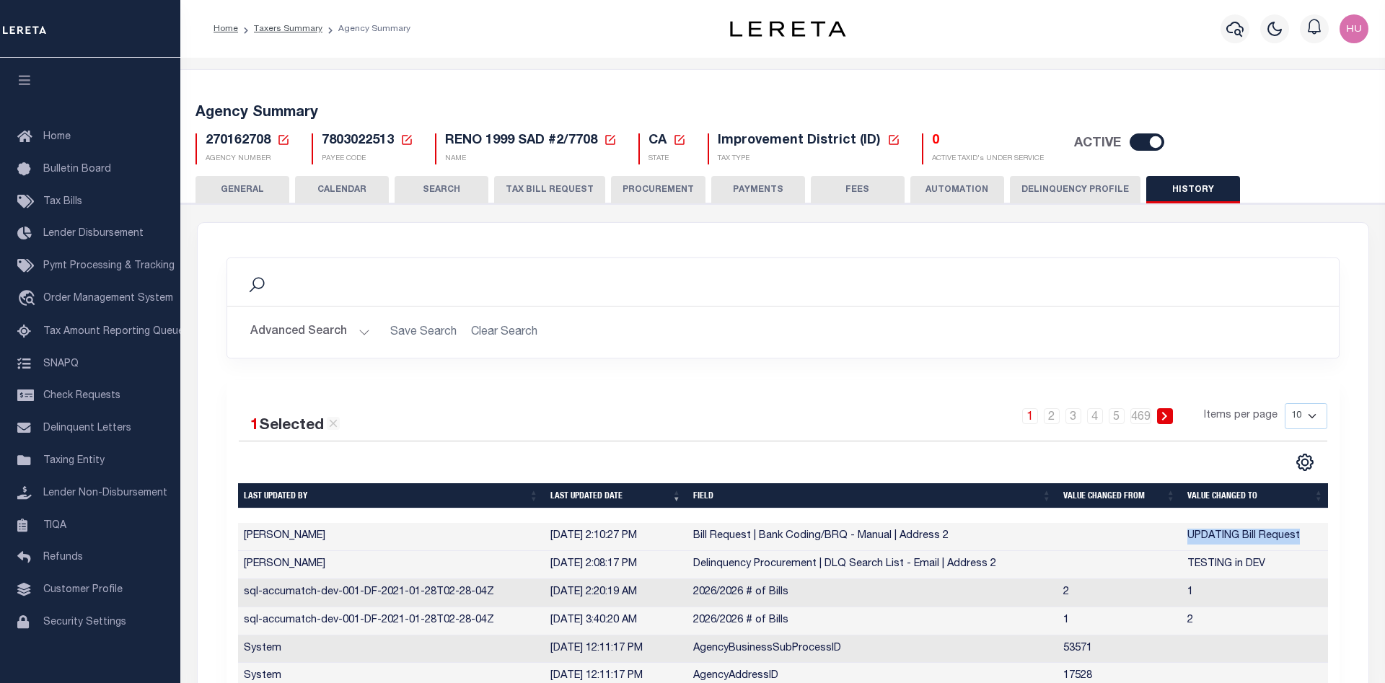
click at [255, 186] on button "GENERAL" at bounding box center [243, 189] width 94 height 27
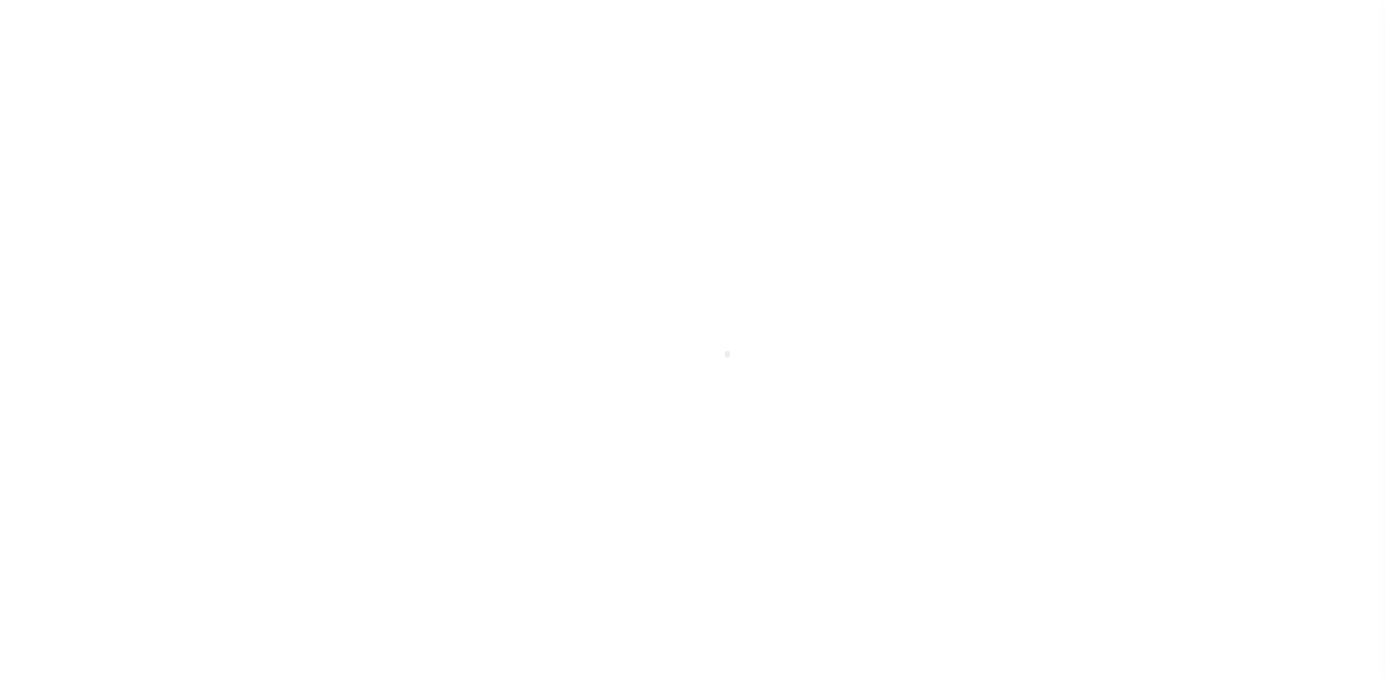
select select
checkbox input "false"
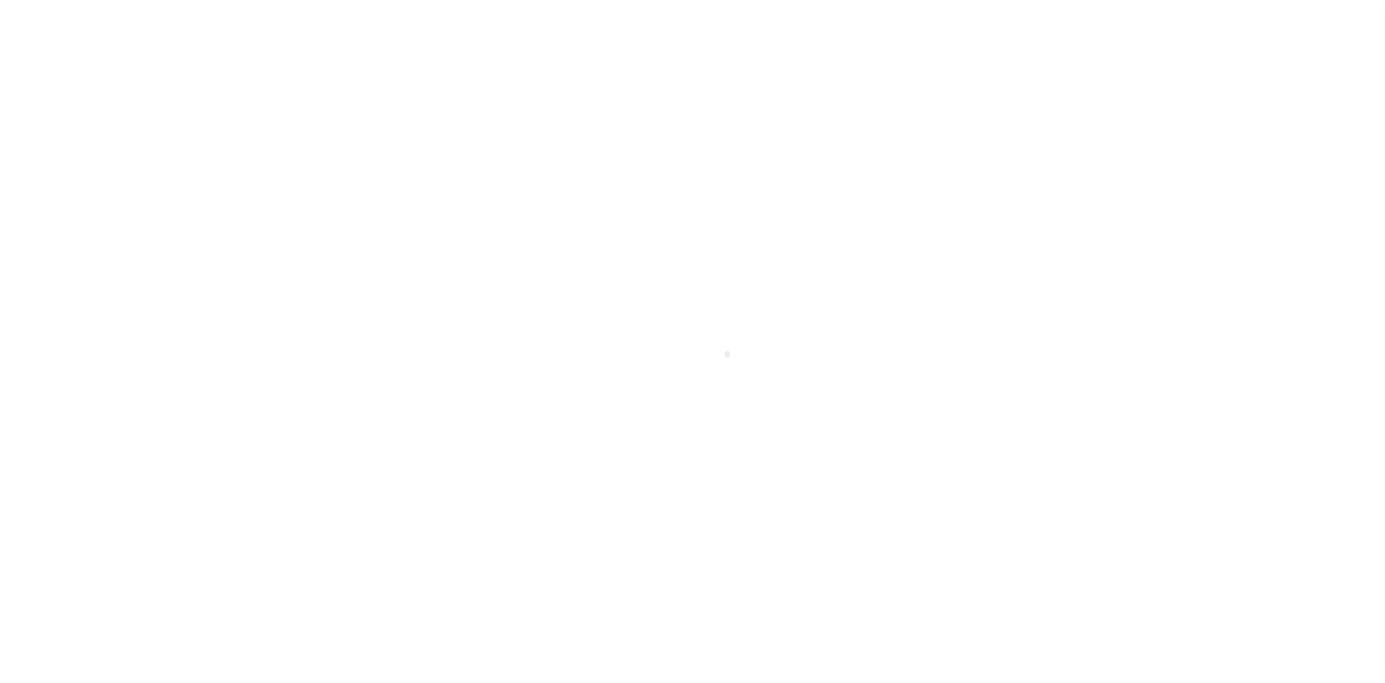
select select "2"
checkbox input "false"
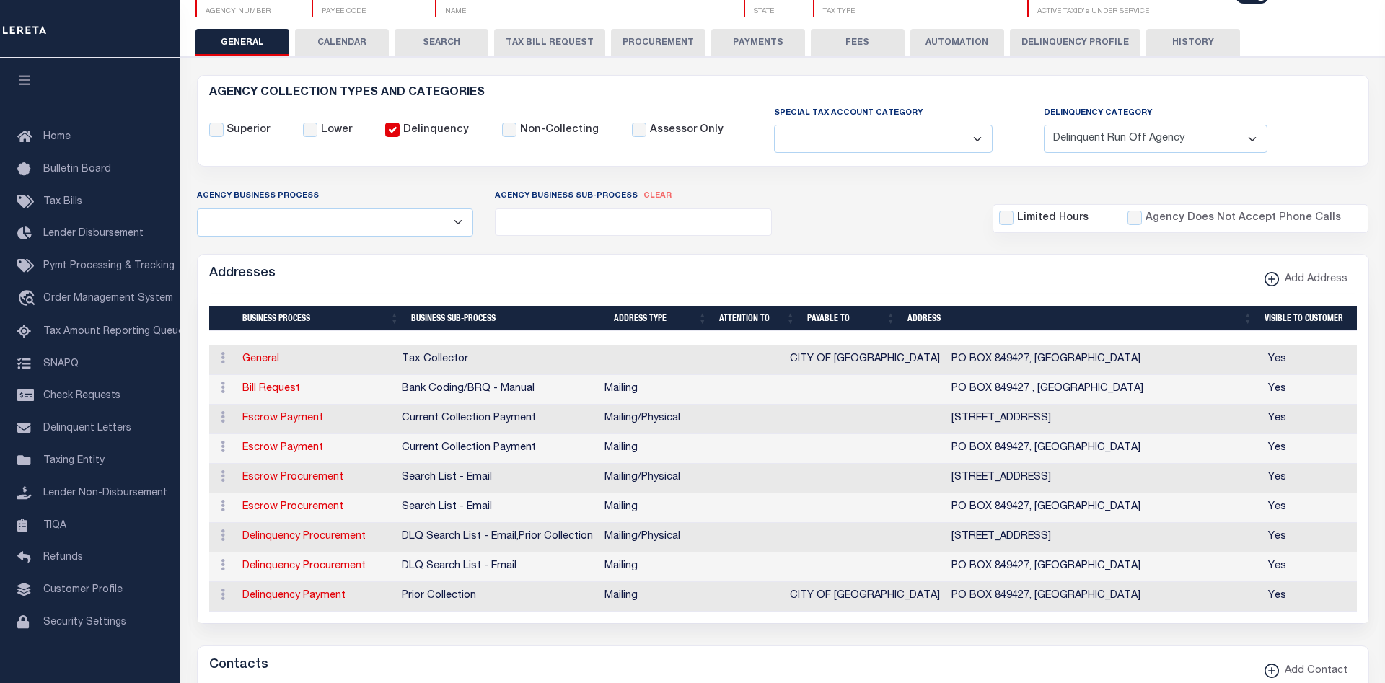
scroll to position [221, 0]
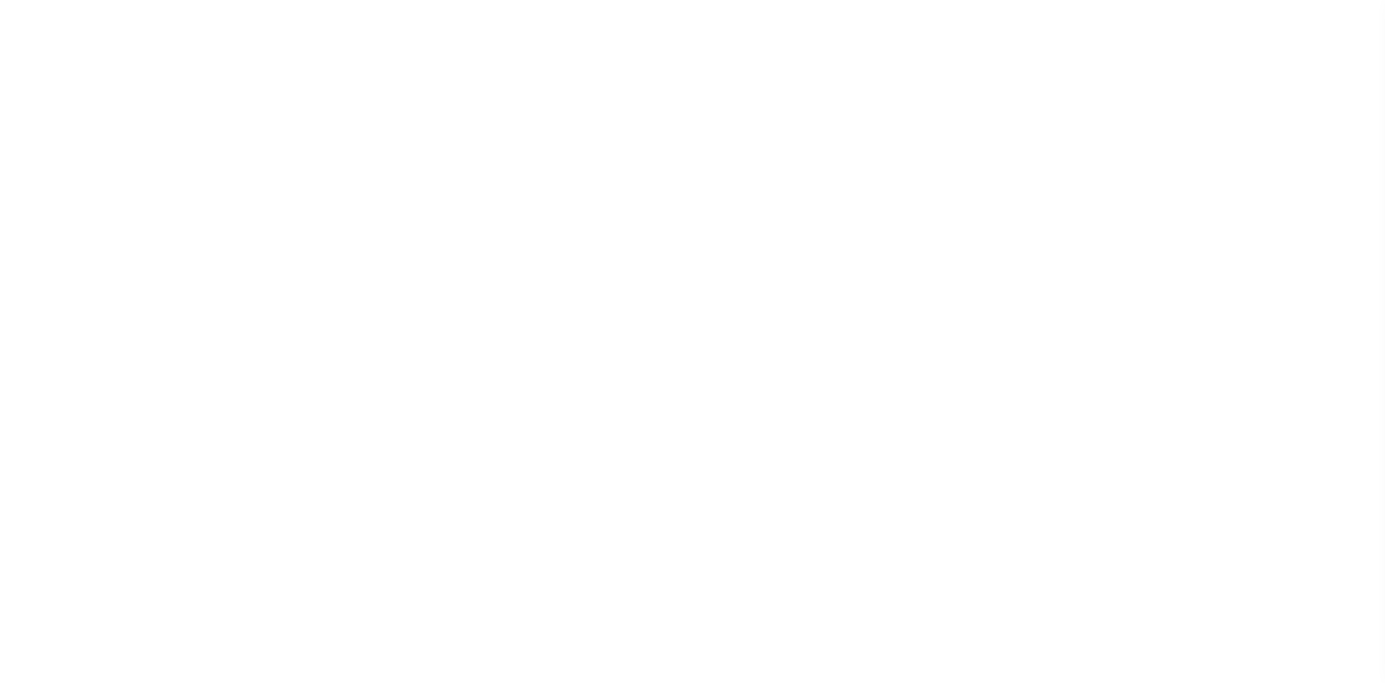
select select "2"
select select
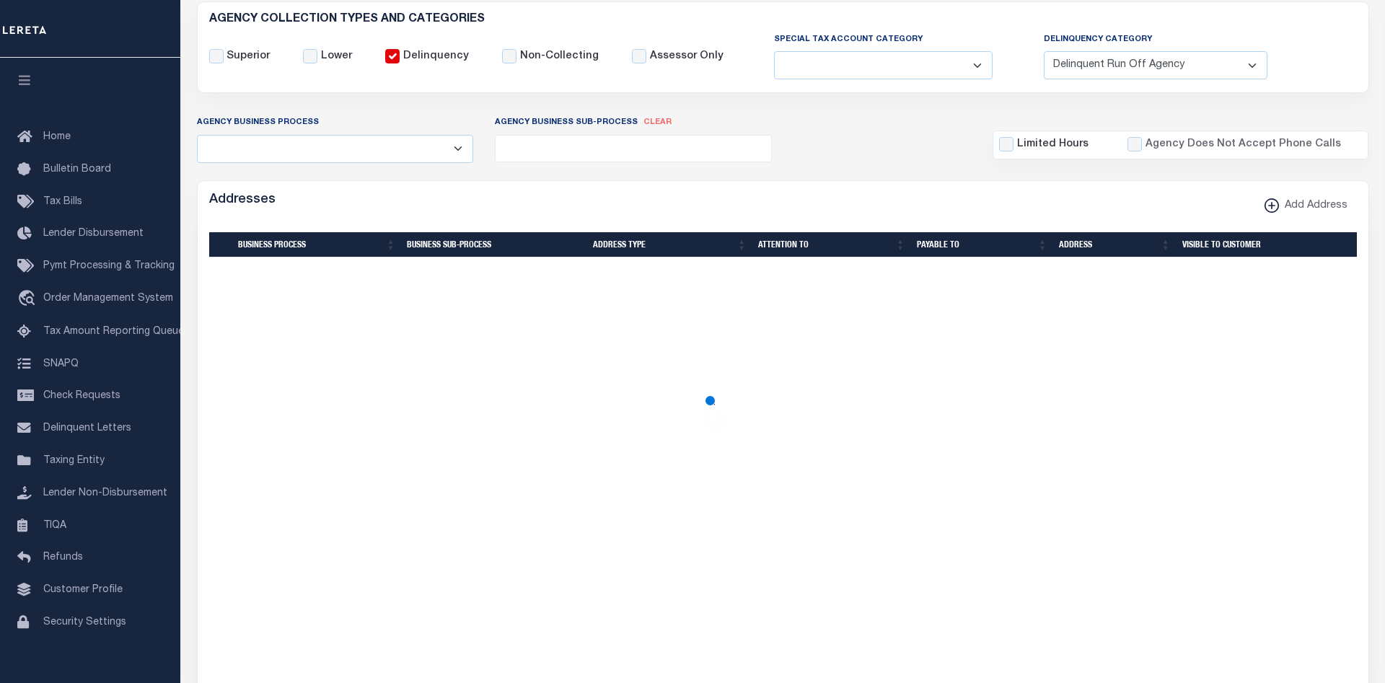
scroll to position [221, 0]
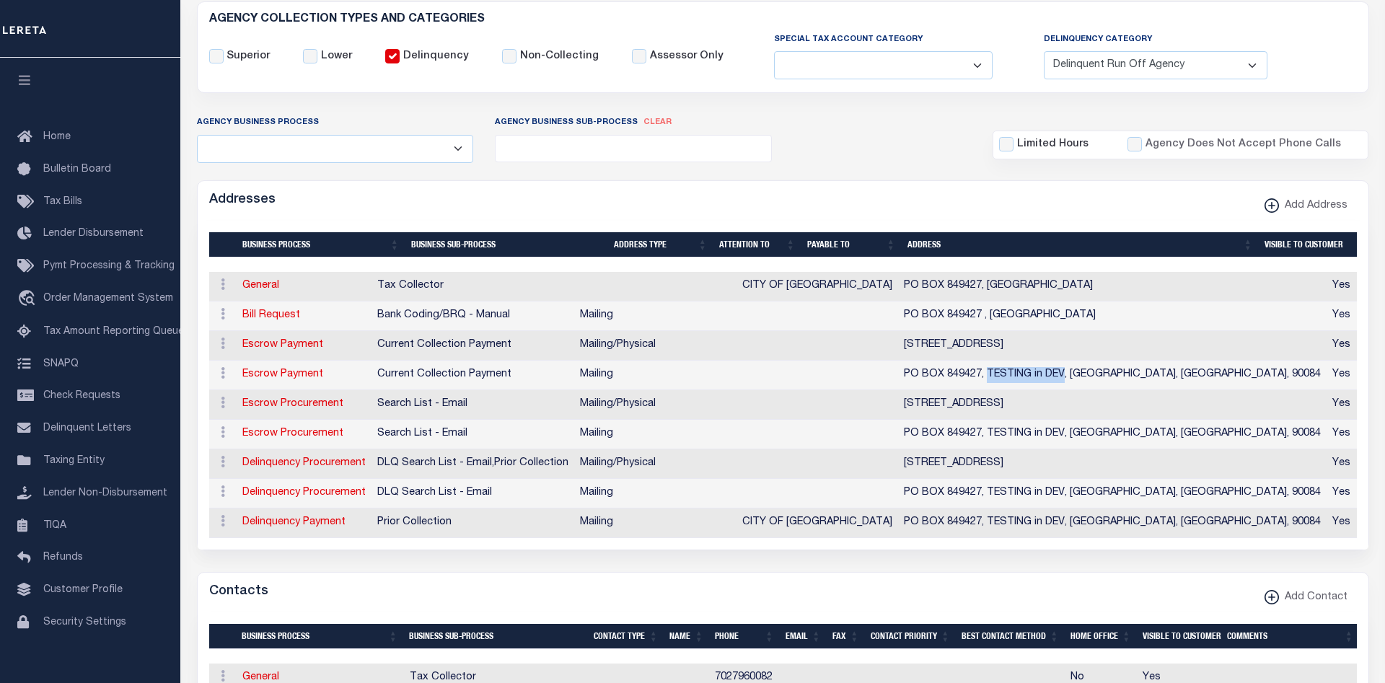
drag, startPoint x: 1069, startPoint y: 376, endPoint x: 993, endPoint y: 379, distance: 75.8
click at [993, 379] on td "PO BOX 849427, TESTING in DEV, [GEOGRAPHIC_DATA], [GEOGRAPHIC_DATA], 90084" at bounding box center [1112, 376] width 429 height 30
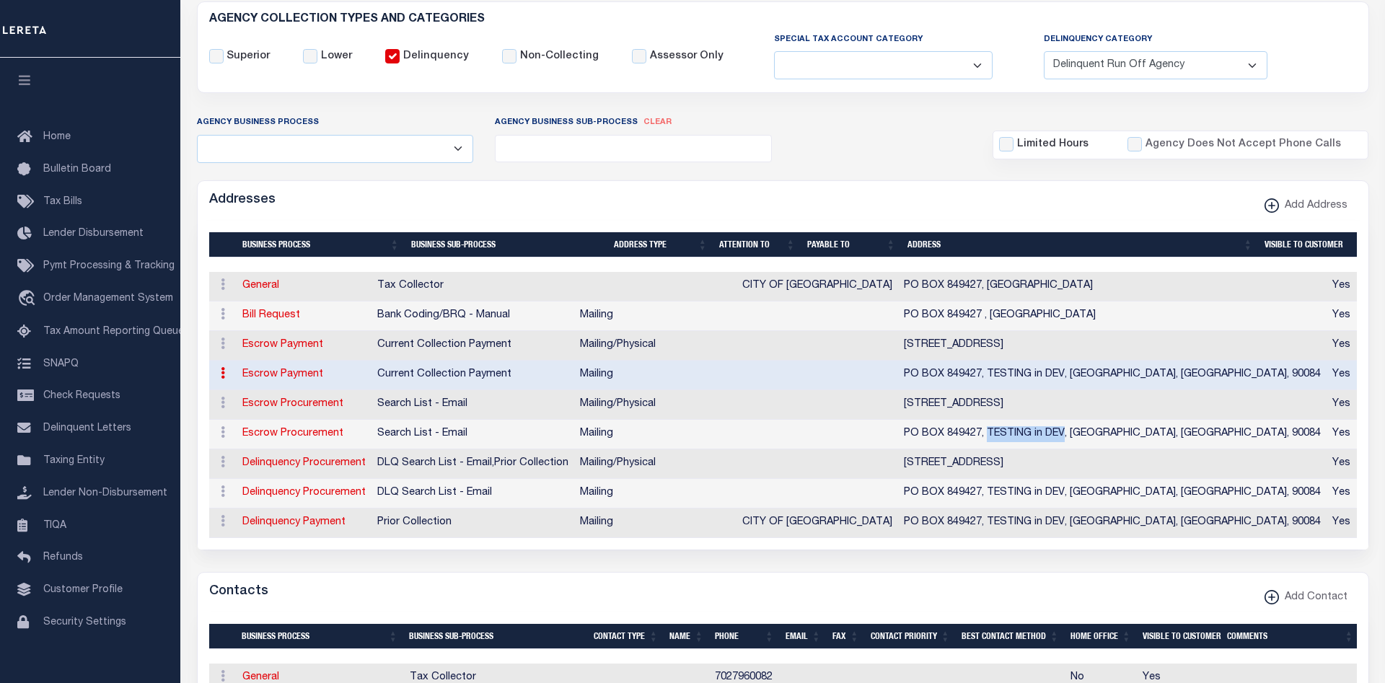
drag, startPoint x: 1067, startPoint y: 432, endPoint x: 992, endPoint y: 436, distance: 75.2
click at [992, 436] on td "PO BOX 849427, TESTING in DEV, [GEOGRAPHIC_DATA], [GEOGRAPHIC_DATA], 90084" at bounding box center [1112, 435] width 429 height 30
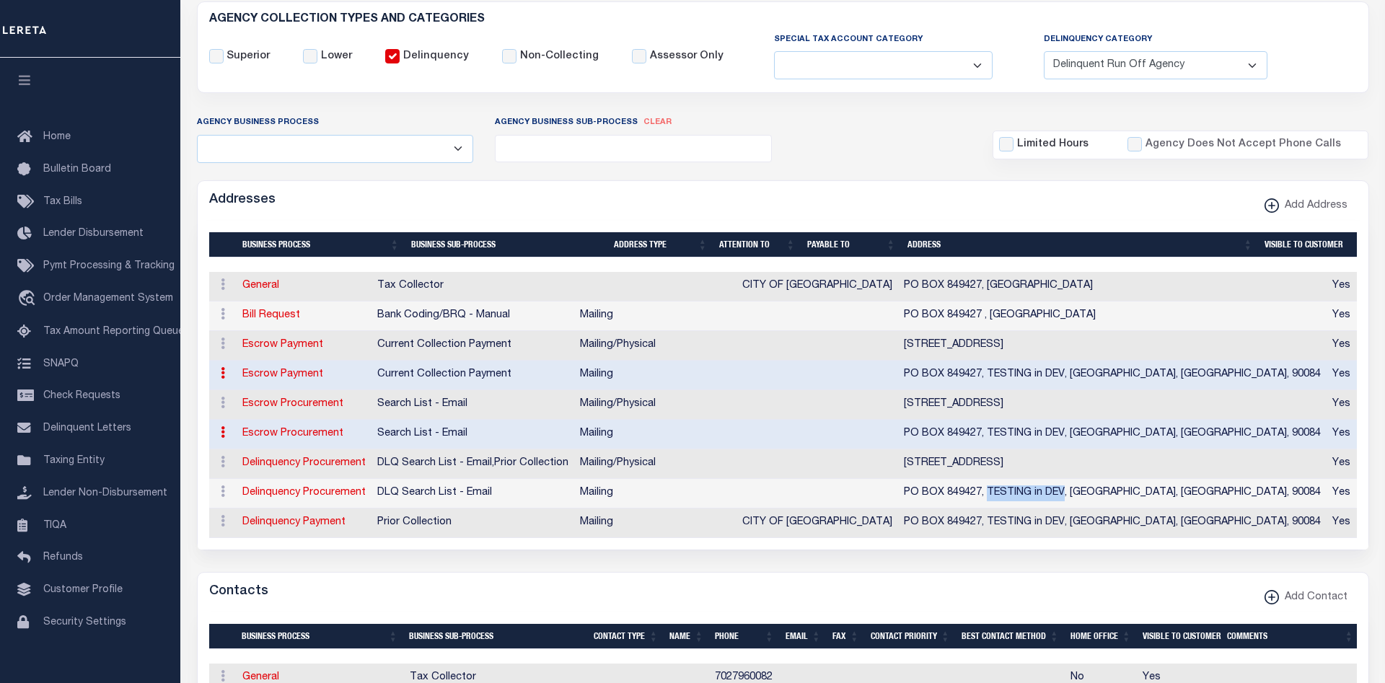
drag, startPoint x: 1068, startPoint y: 491, endPoint x: 992, endPoint y: 493, distance: 76.5
click at [992, 493] on td "PO BOX 849427, TESTING in DEV, [GEOGRAPHIC_DATA], [GEOGRAPHIC_DATA], 90084" at bounding box center [1112, 494] width 429 height 30
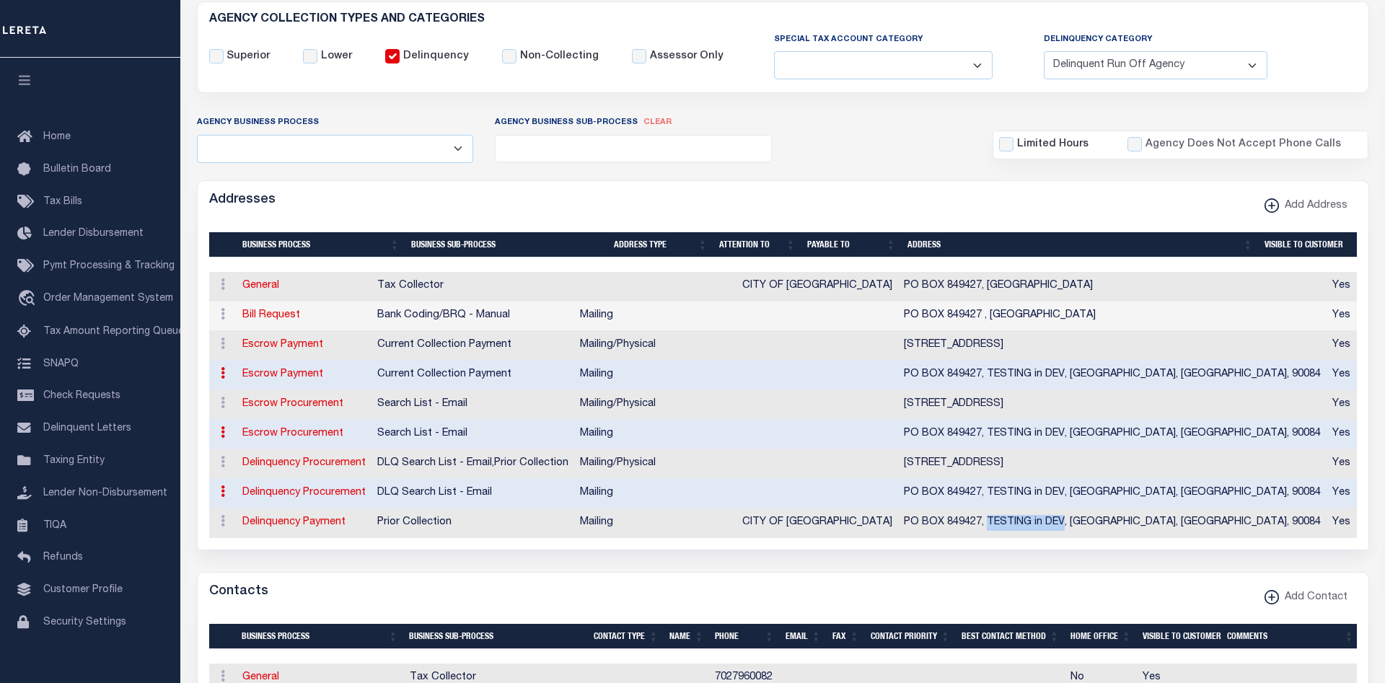
drag, startPoint x: 1068, startPoint y: 524, endPoint x: 993, endPoint y: 525, distance: 75.0
click at [993, 525] on td "PO BOX 849427, TESTING in DEV, [GEOGRAPHIC_DATA], [GEOGRAPHIC_DATA], 90084" at bounding box center [1112, 524] width 429 height 30
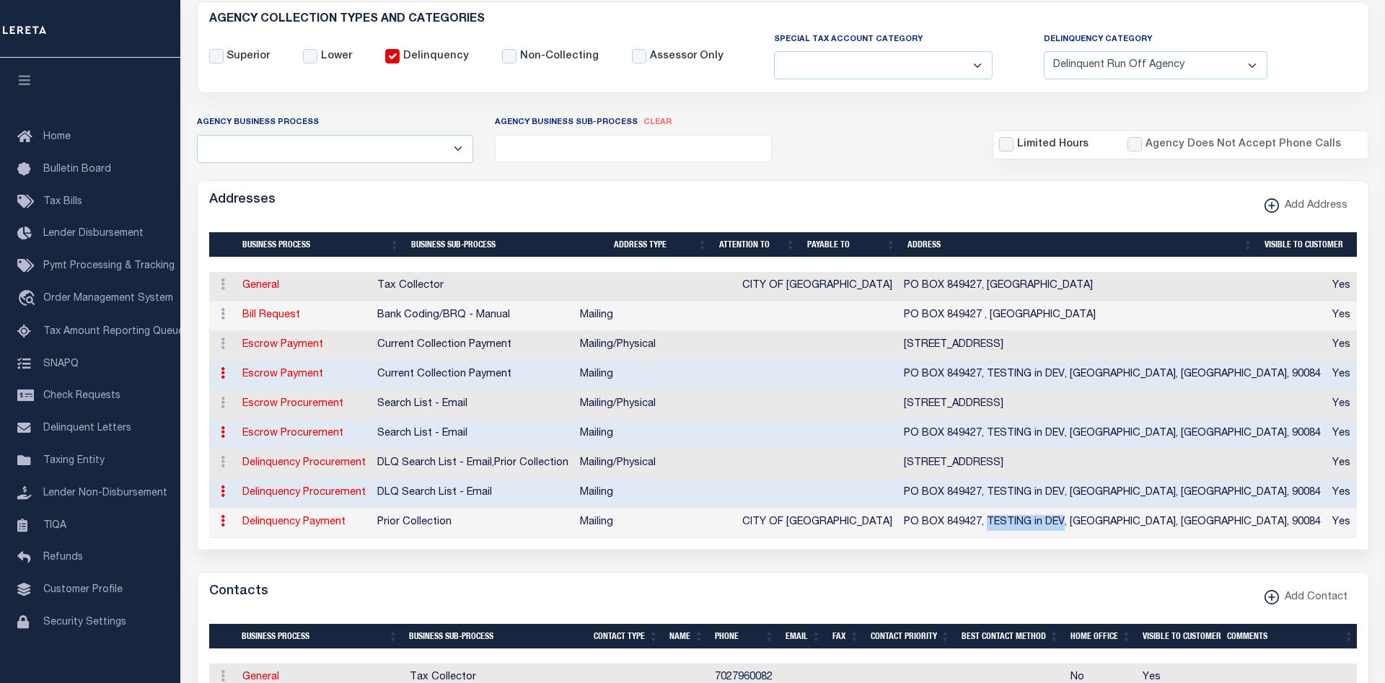
click at [908, 553] on form "AGENCY COLLECTION TYPES AND CATEGORIES Superior Lower Delinquency Non-Collectin…" at bounding box center [783, 664] width 1172 height 1327
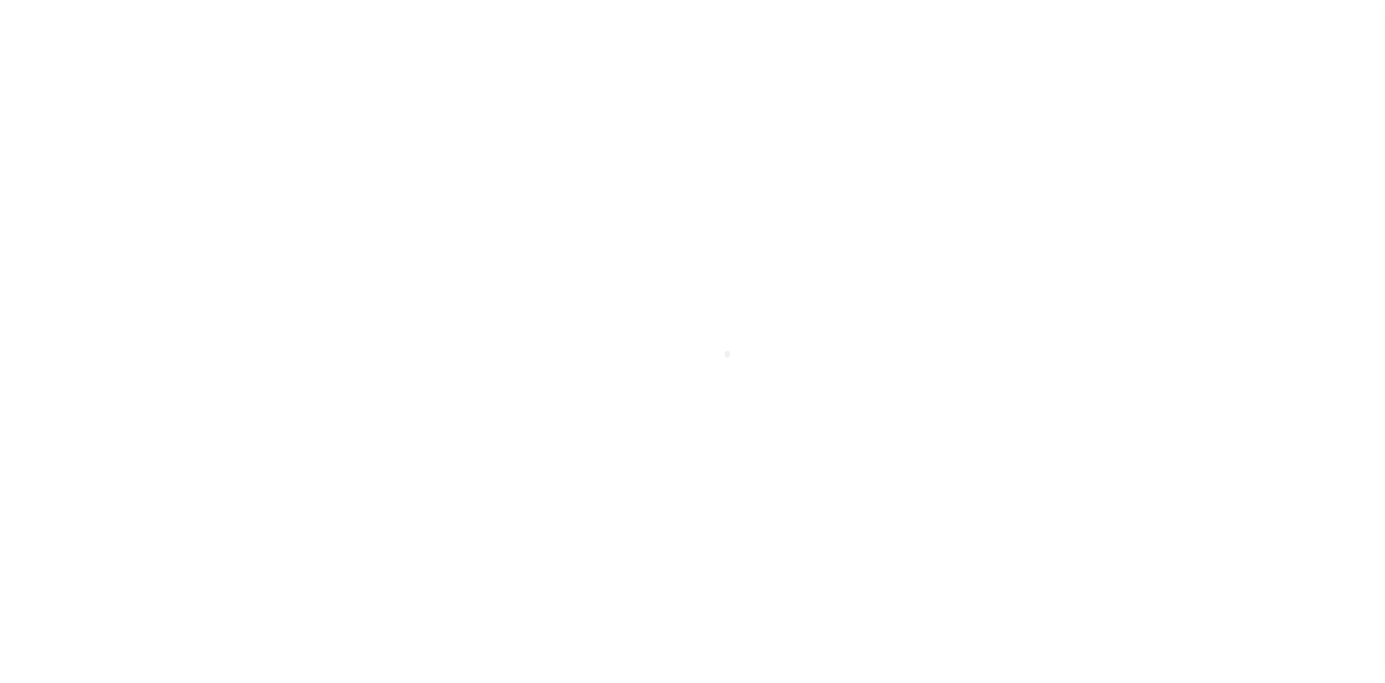
select select "2"
select select
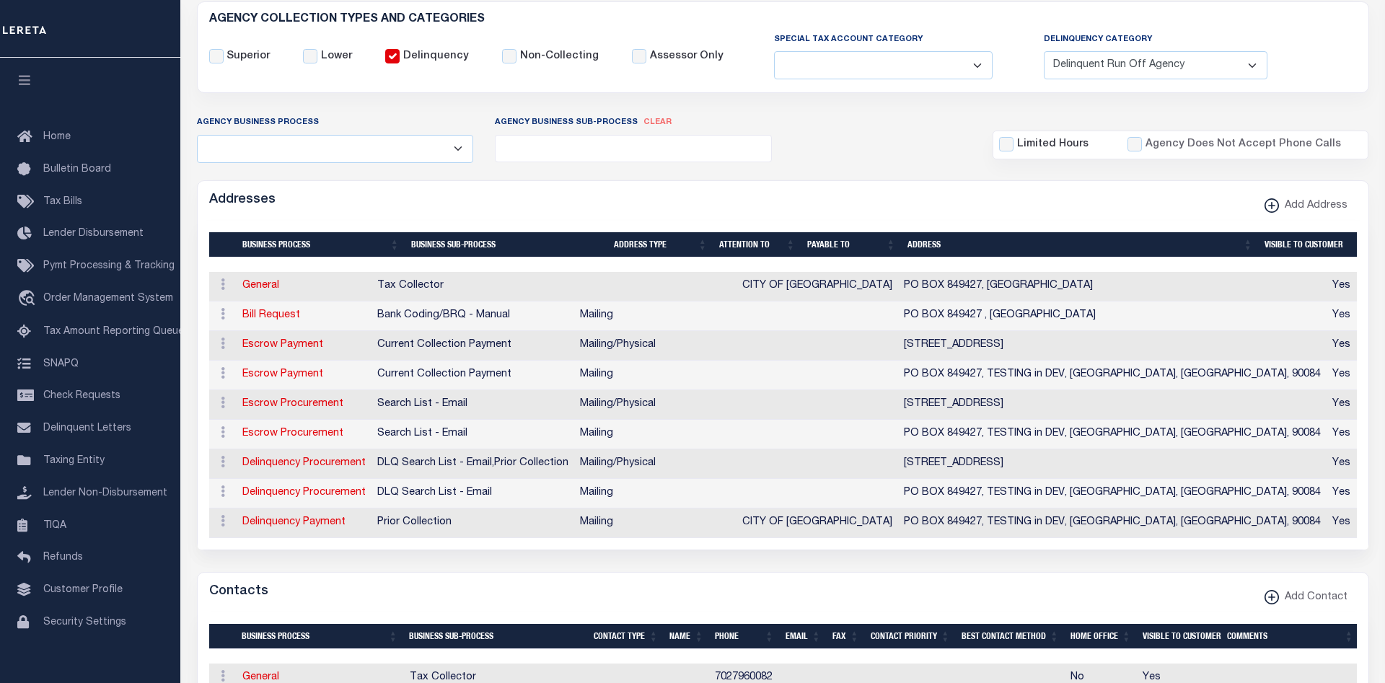
scroll to position [221, 0]
drag, startPoint x: 1136, startPoint y: 319, endPoint x: 908, endPoint y: 320, distance: 227.3
click at [908, 320] on td "PO BOX 849427 , [GEOGRAPHIC_DATA]" at bounding box center [1112, 317] width 429 height 30
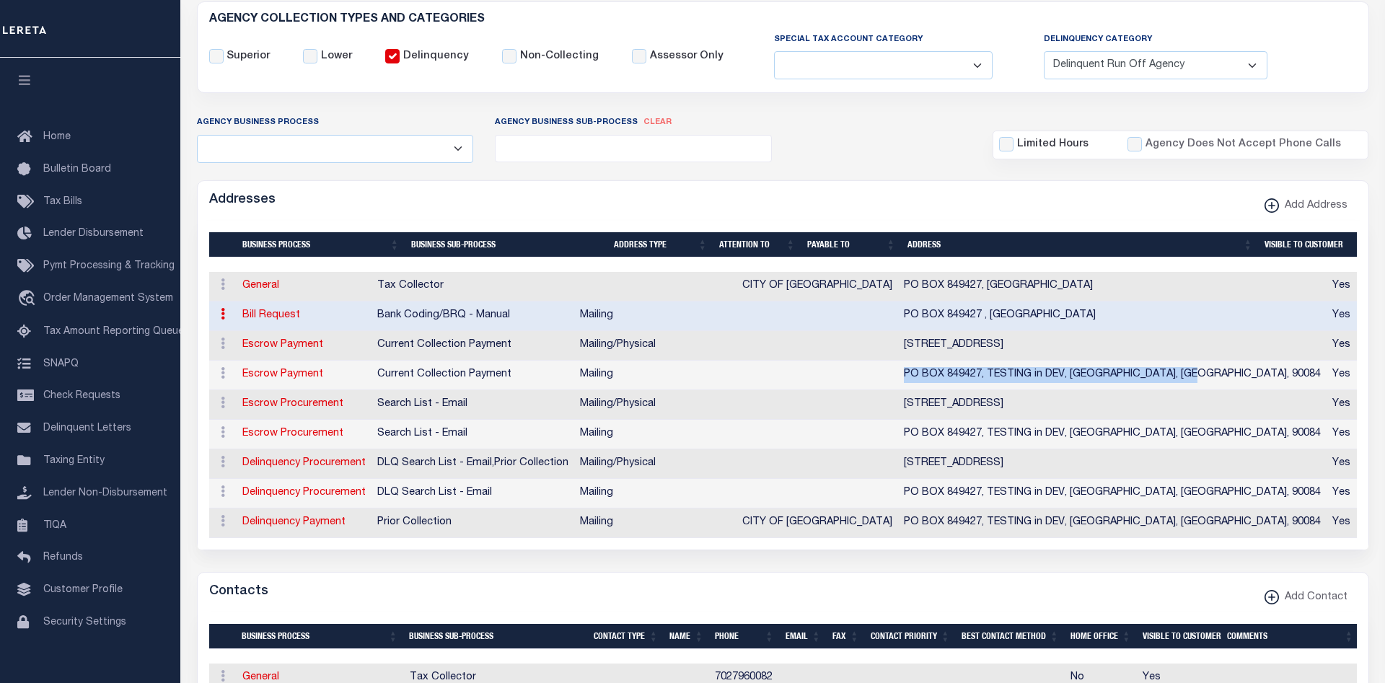
drag, startPoint x: 1208, startPoint y: 374, endPoint x: 910, endPoint y: 377, distance: 298.7
click at [910, 377] on td "PO BOX 849427, TESTING in DEV, [GEOGRAPHIC_DATA], [GEOGRAPHIC_DATA], 90084" at bounding box center [1112, 376] width 429 height 30
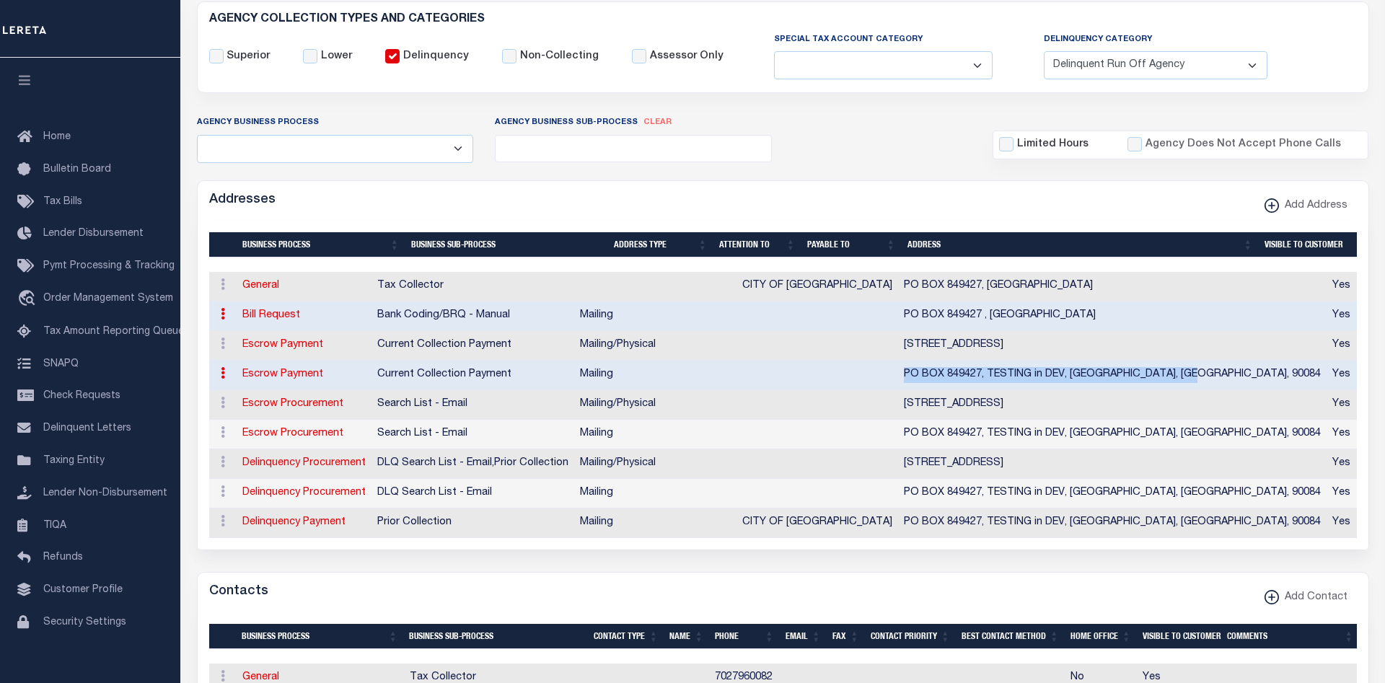
scroll to position [0, 0]
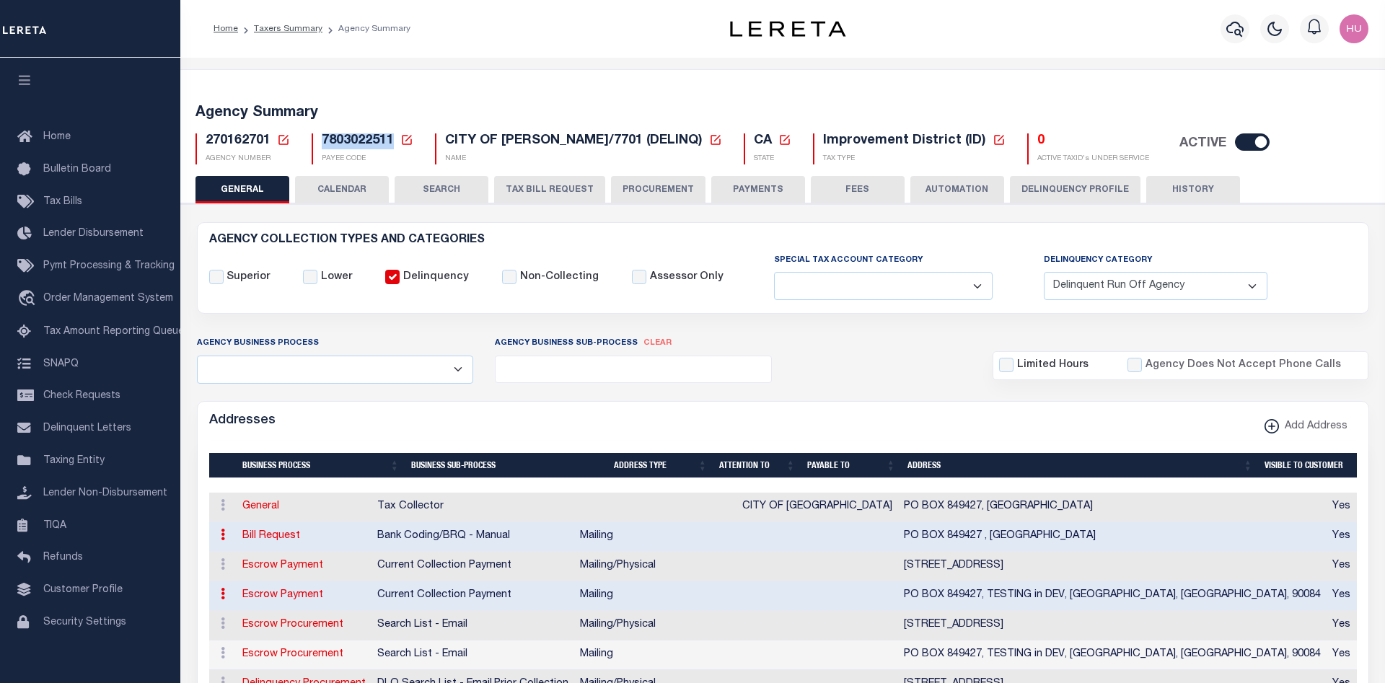
drag, startPoint x: 395, startPoint y: 141, endPoint x: 320, endPoint y: 144, distance: 75.1
click at [320, 144] on div "7803022511 Payee Code Cancel Ok PAYEE CODE" at bounding box center [363, 148] width 102 height 31
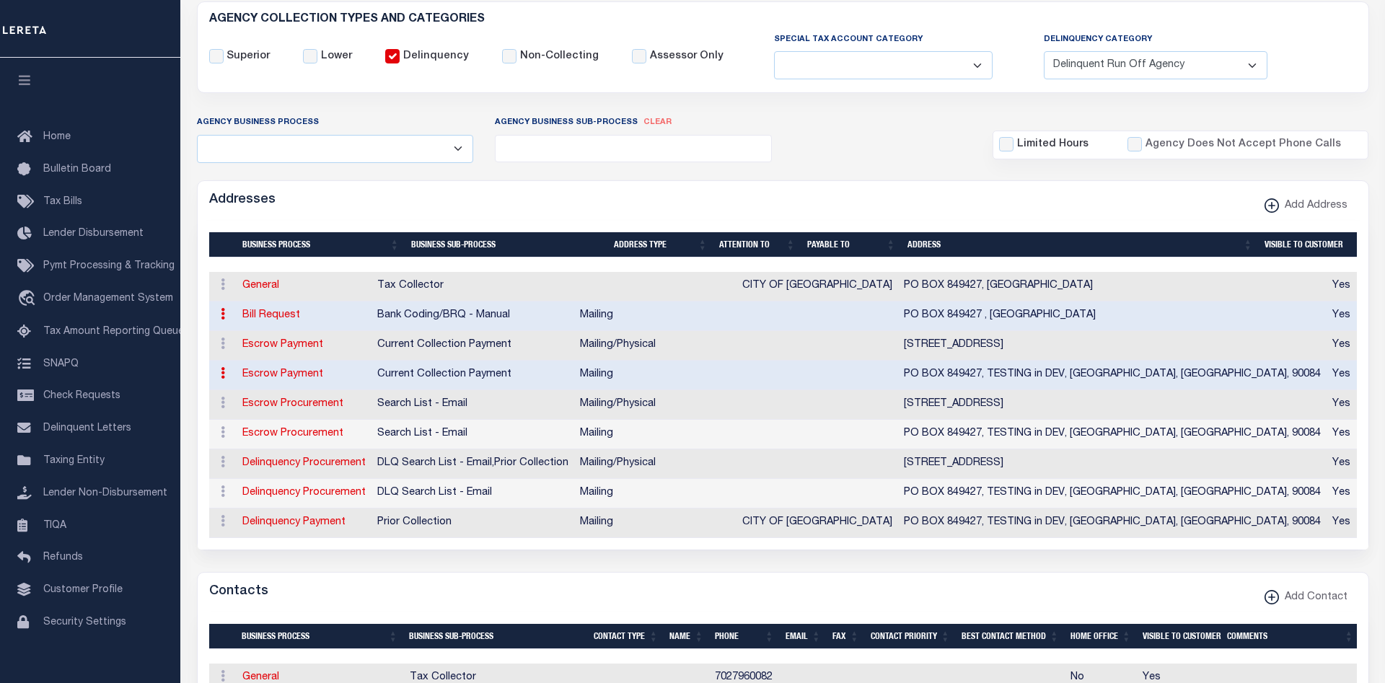
scroll to position [294, 0]
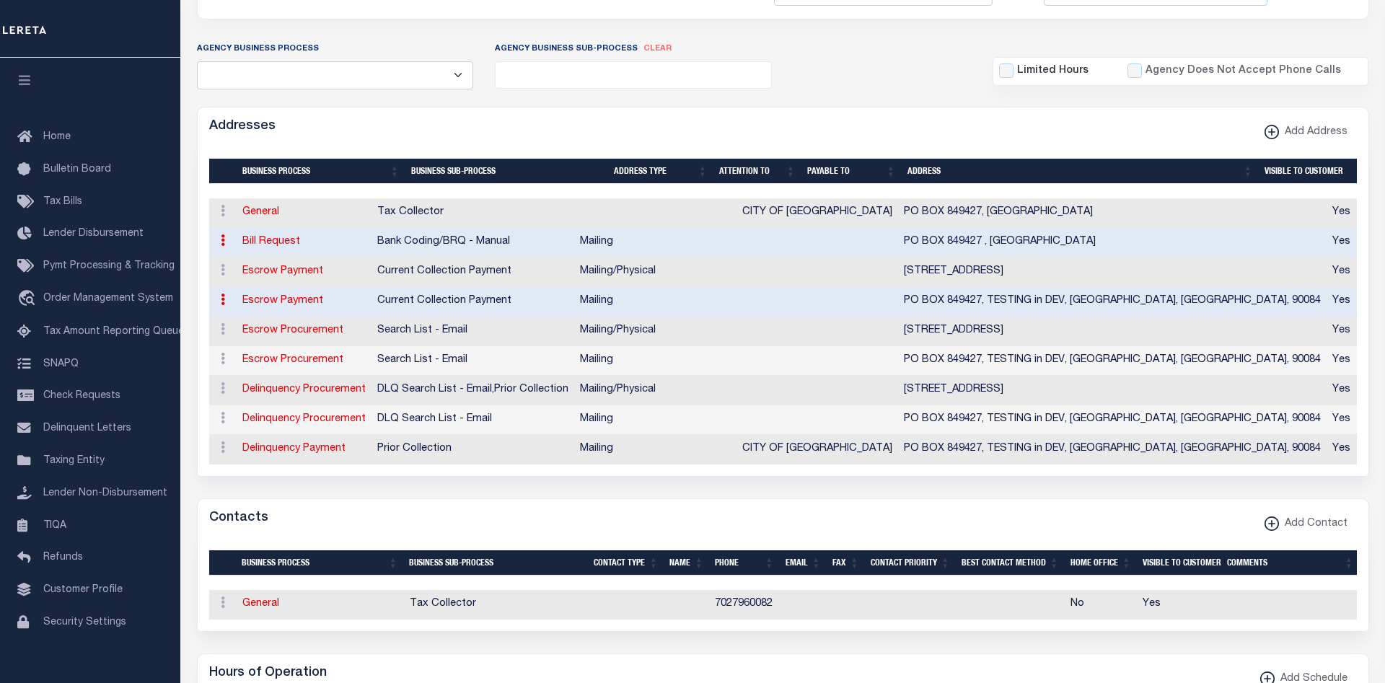
click at [224, 301] on icon at bounding box center [223, 300] width 4 height 12
click at [250, 347] on link "Edit Address" at bounding box center [270, 346] width 109 height 24
select select "1"
checkbox input "false"
select select
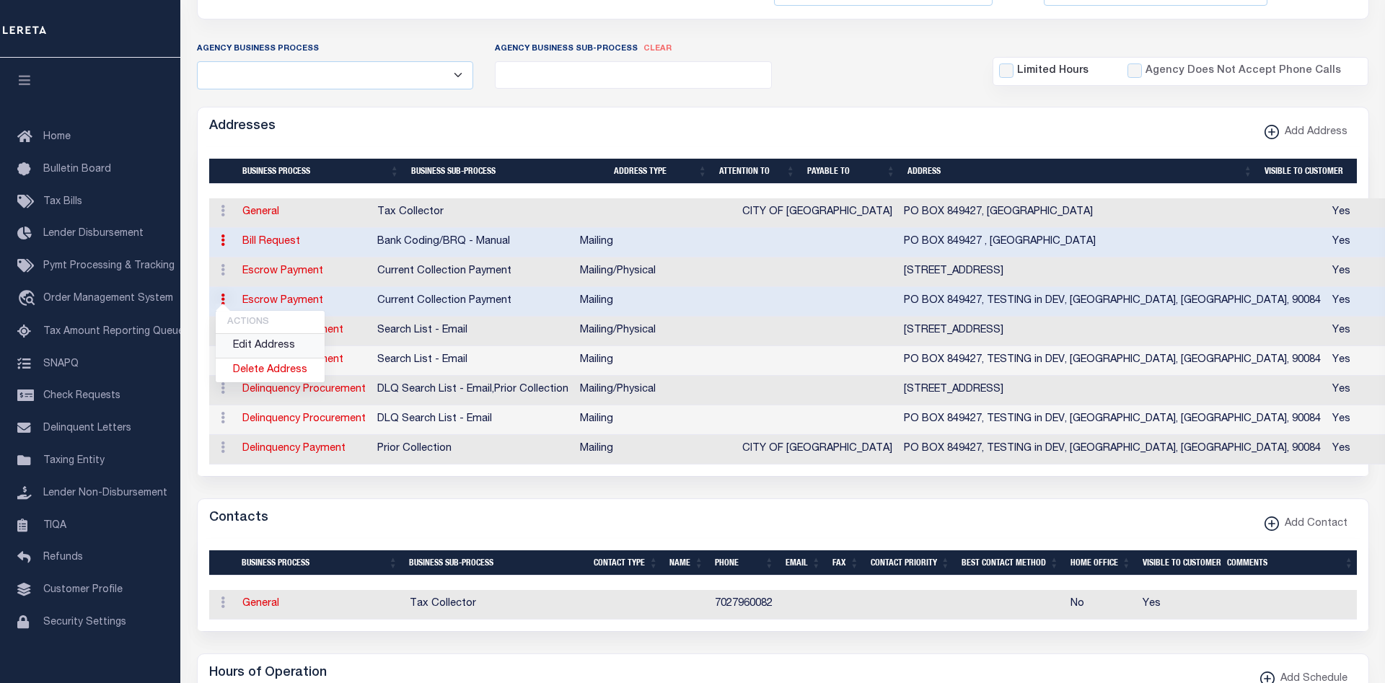
type input "PO BOX 849427"
type input "TESTING in DEV"
type input "LOS ANGELES"
select select "CA"
type input "90084"
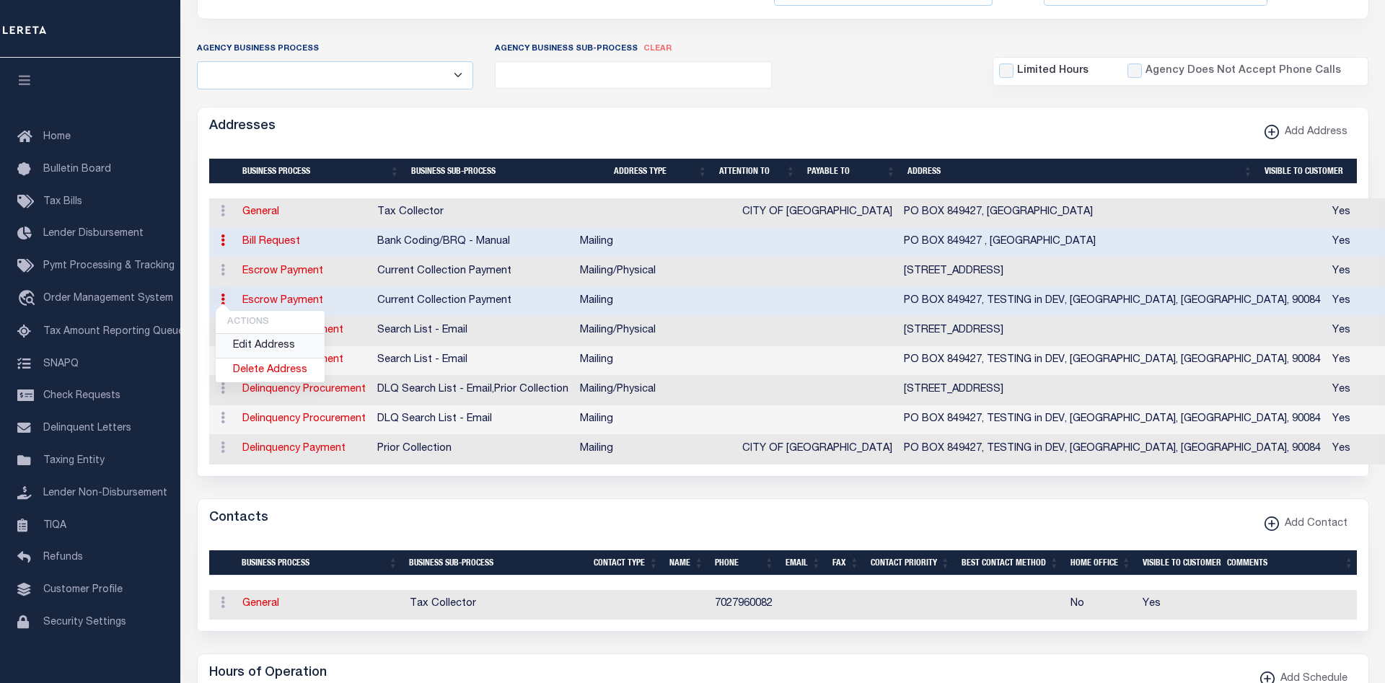
checkbox input "true"
select select "3"
select select "11"
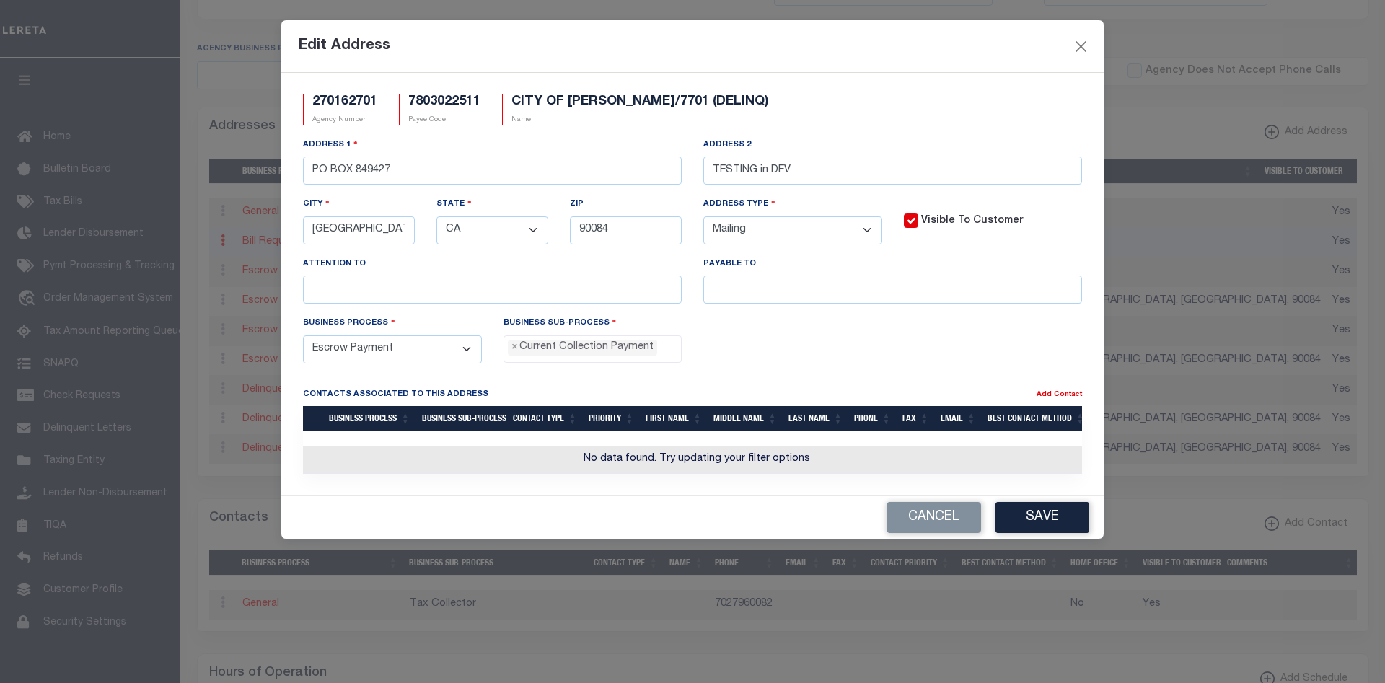
scroll to position [16, 0]
click at [821, 170] on input "TESTING in DEV" at bounding box center [892, 171] width 379 height 28
type input "T"
type input "E"
drag, startPoint x: 845, startPoint y: 173, endPoint x: 817, endPoint y: 172, distance: 27.4
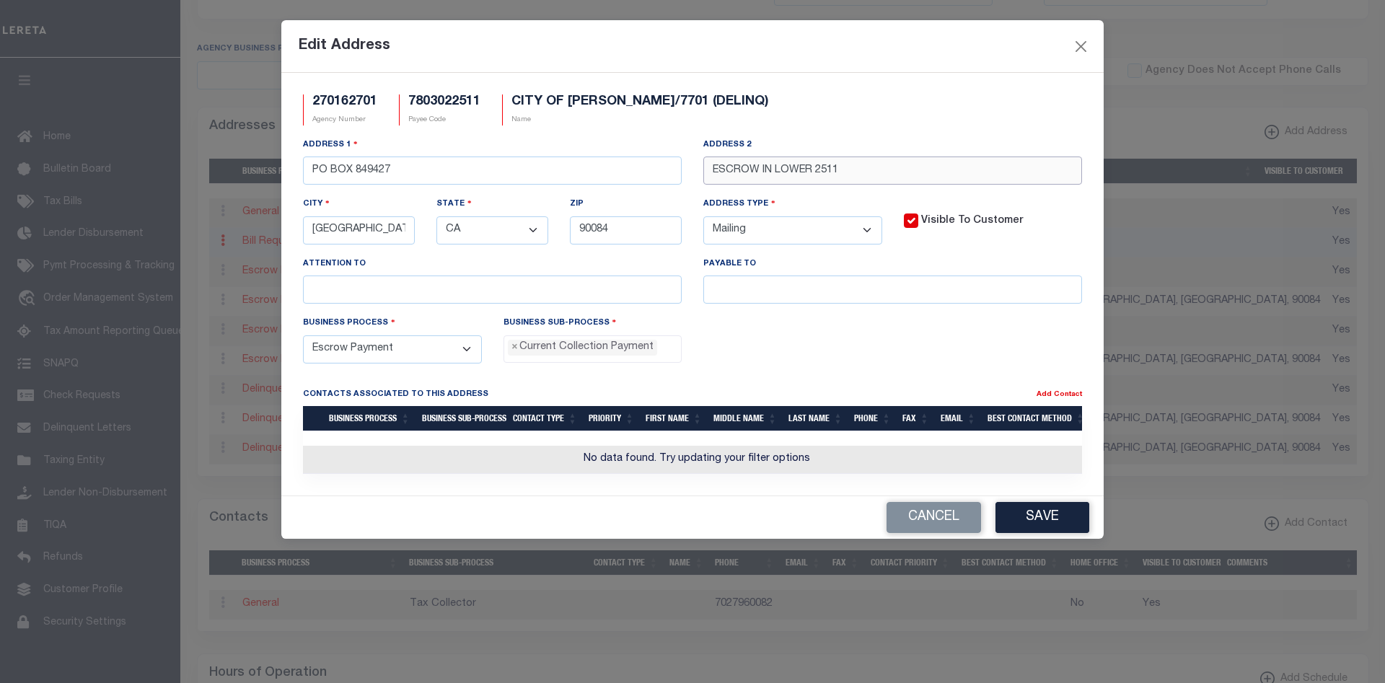
click at [817, 172] on input "ESCROW IN LOWER 2511" at bounding box center [892, 171] width 379 height 28
type input "ESCROW IN LOWER 2511"
click at [1047, 521] on button "Save" at bounding box center [1043, 517] width 94 height 31
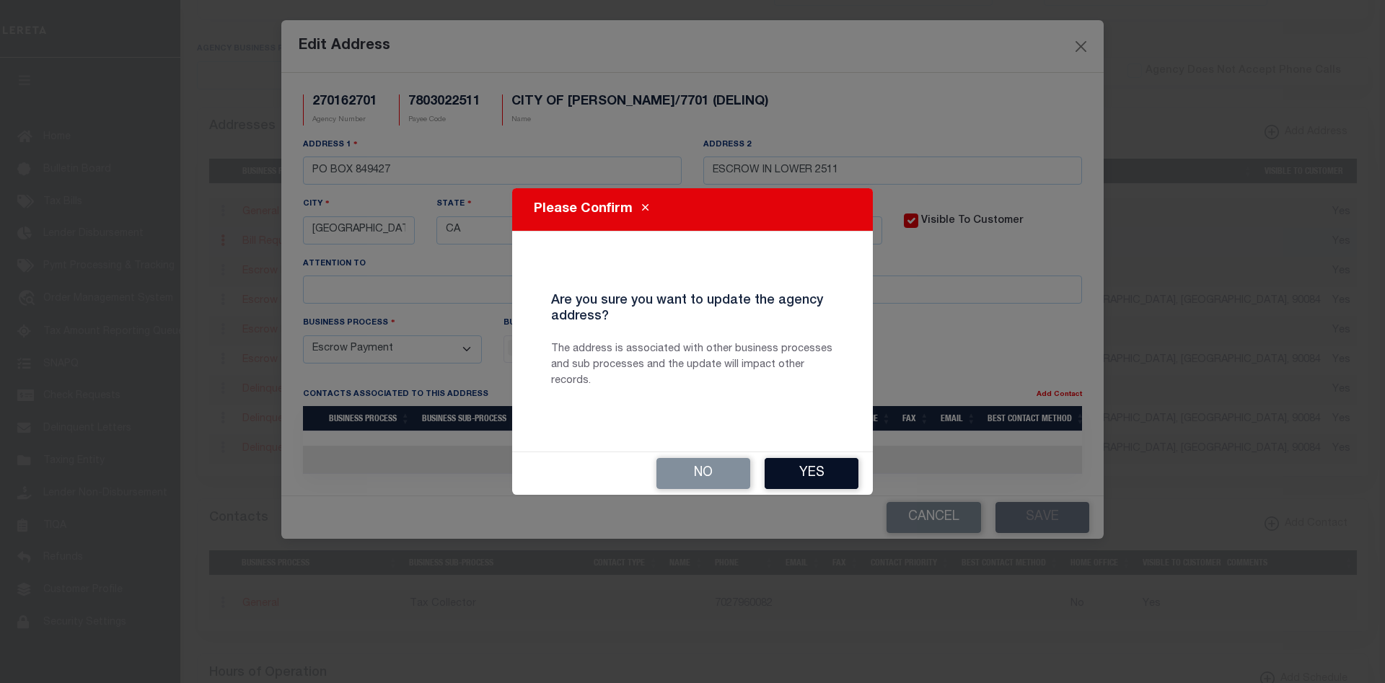
click at [824, 473] on button "Yes" at bounding box center [812, 473] width 94 height 31
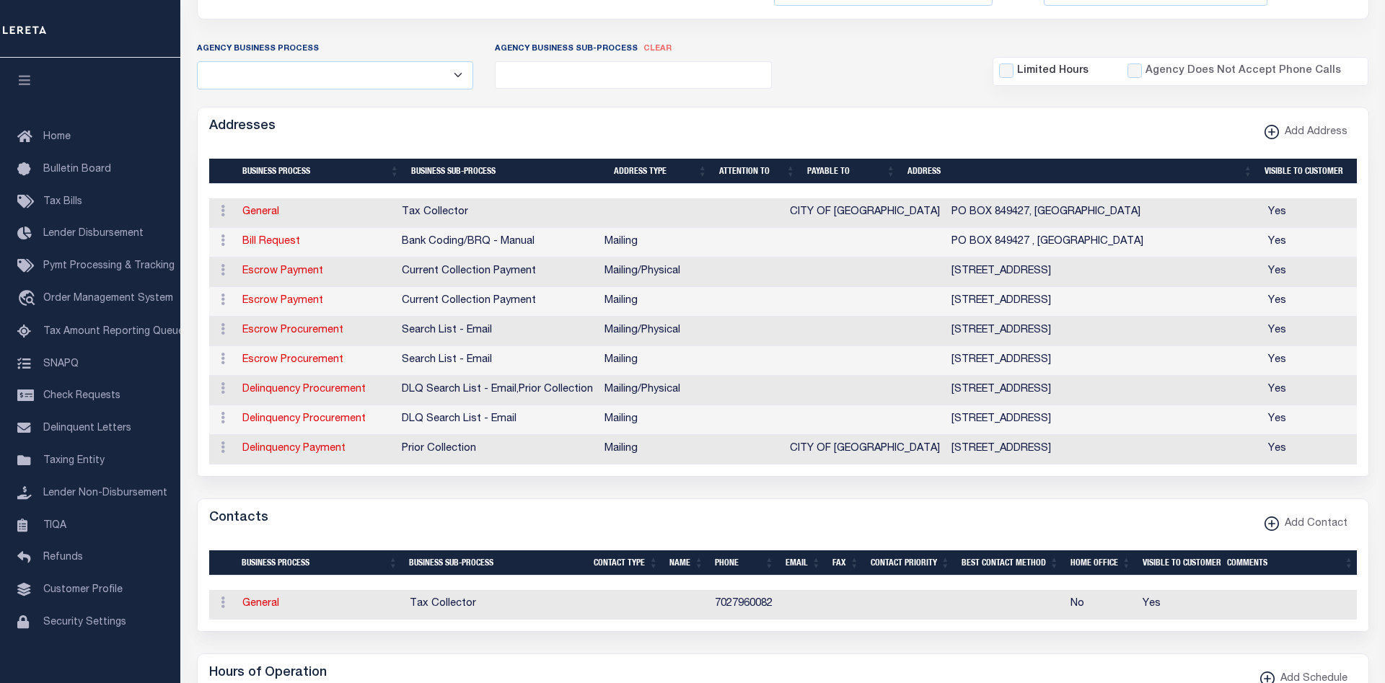
drag, startPoint x: 907, startPoint y: 302, endPoint x: 1196, endPoint y: 306, distance: 289.3
click at [1196, 306] on td "PO BOX 849427, ESCROW IN LOWER 2511, LOS ANGELES, CA, 90084" at bounding box center [1104, 302] width 317 height 30
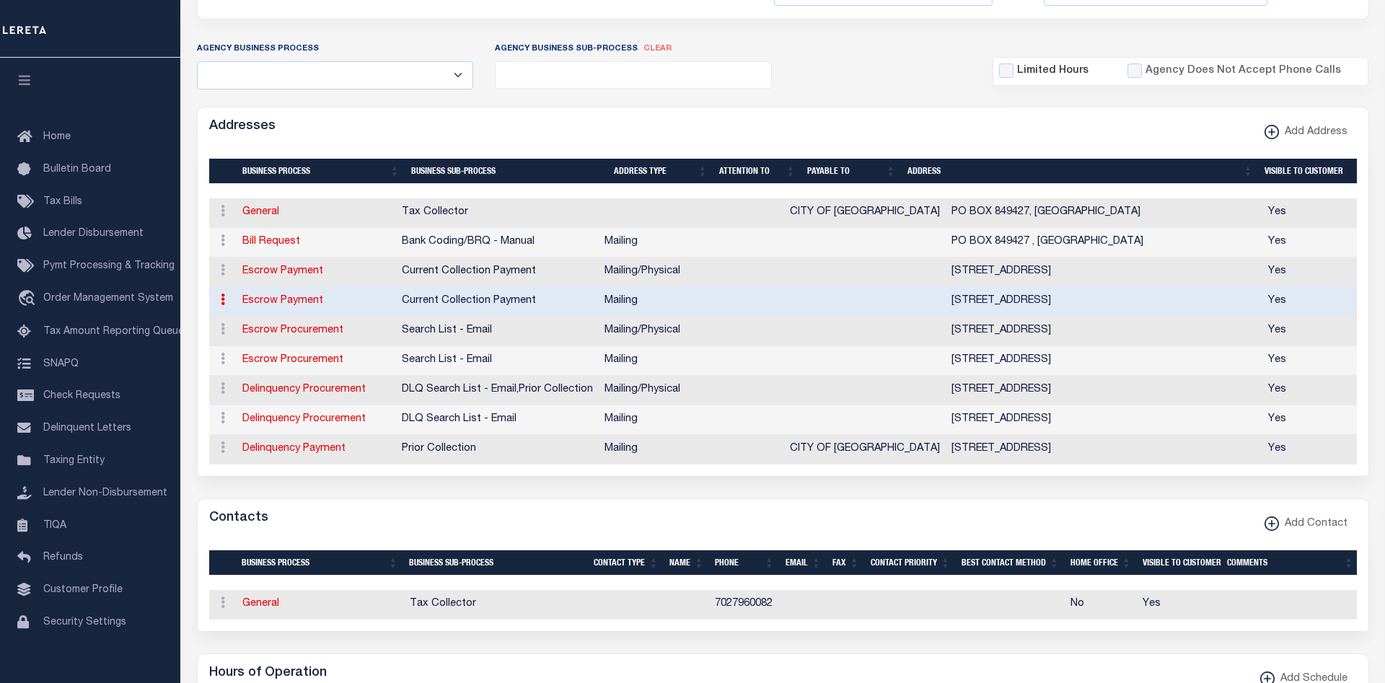
drag, startPoint x: 910, startPoint y: 361, endPoint x: 1117, endPoint y: 365, distance: 206.4
click at [1117, 365] on td "PO BOX 849427, ESCROW IN LOWER 2511, LOS ANGELES, CA, 90084" at bounding box center [1104, 361] width 317 height 30
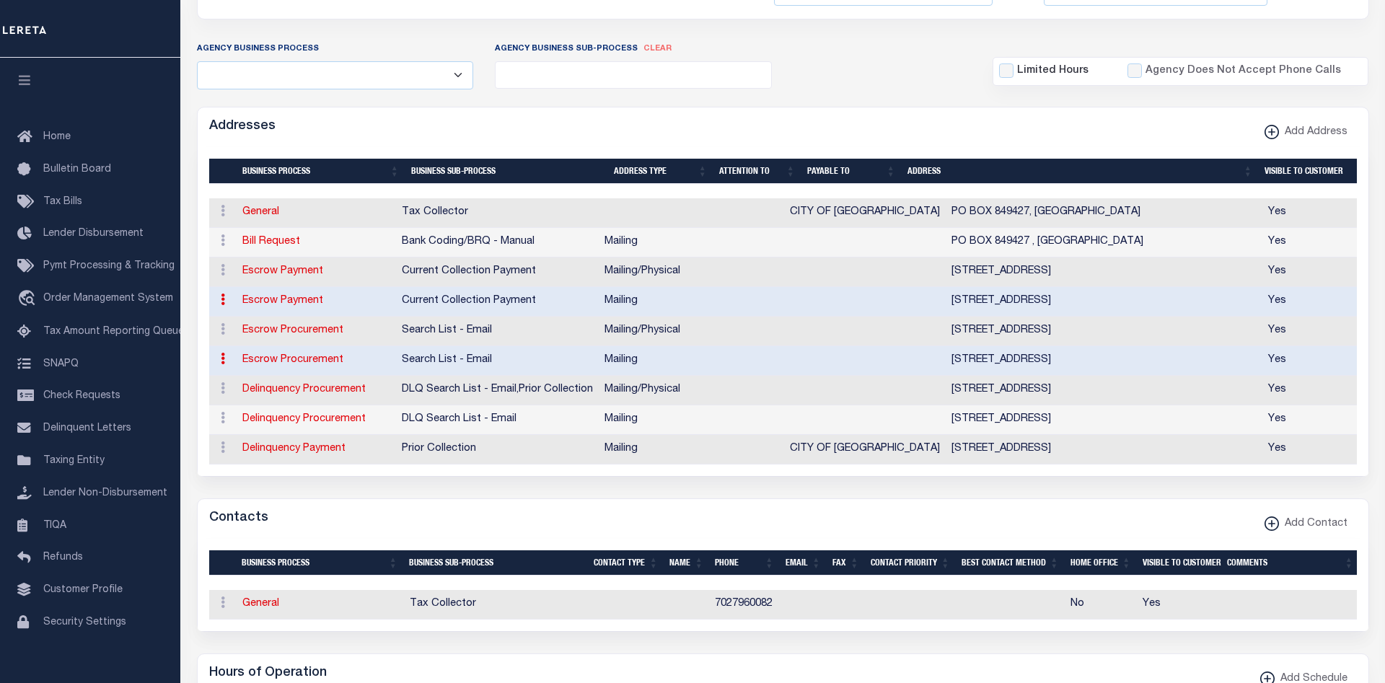
drag, startPoint x: 988, startPoint y: 419, endPoint x: 1102, endPoint y: 434, distance: 115.0
click at [1134, 424] on td "PO BOX 849427, ESCROW IN LOWER 2511, LOS ANGELES, CA, 90084" at bounding box center [1104, 420] width 317 height 30
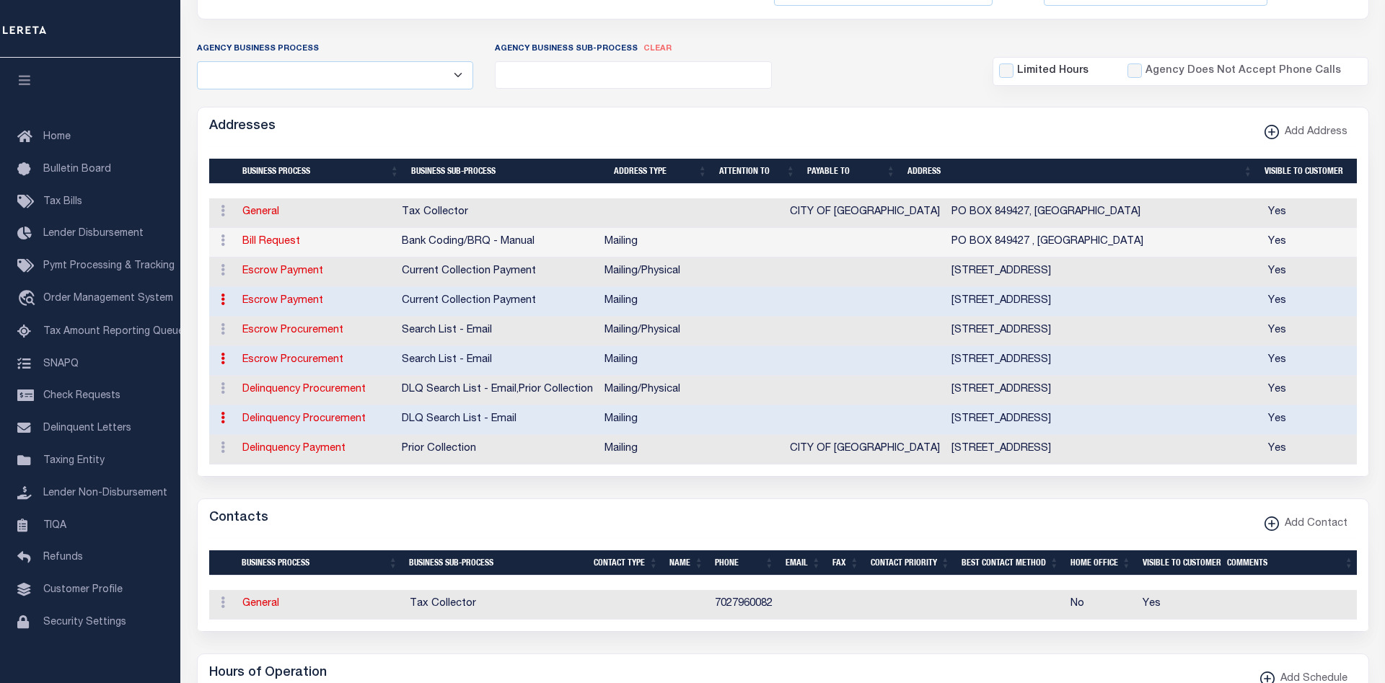
drag, startPoint x: 991, startPoint y: 451, endPoint x: 1113, endPoint y: 451, distance: 121.9
click at [1113, 451] on td "PO BOX 849427, ESCROW IN LOWER 2511, LOS ANGELES, CA, 90084" at bounding box center [1104, 450] width 317 height 30
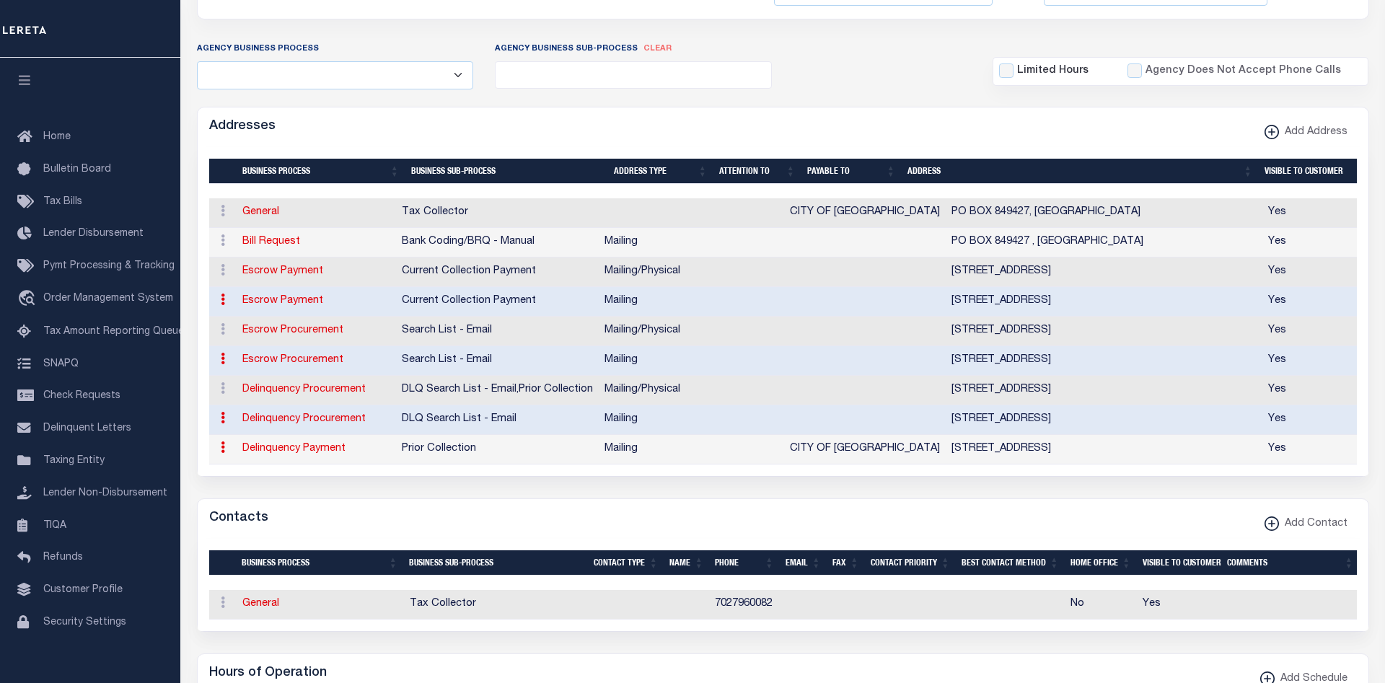
scroll to position [74, 0]
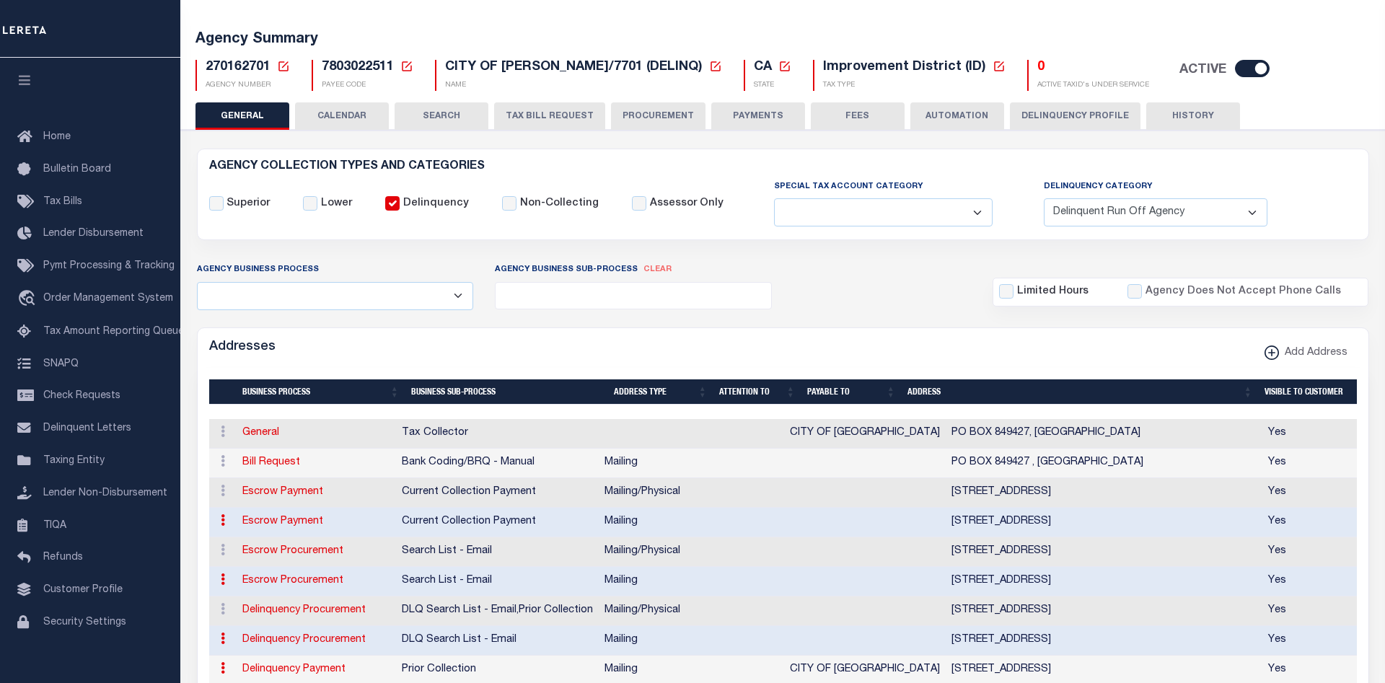
click at [1202, 113] on button "HISTORY" at bounding box center [1193, 115] width 94 height 27
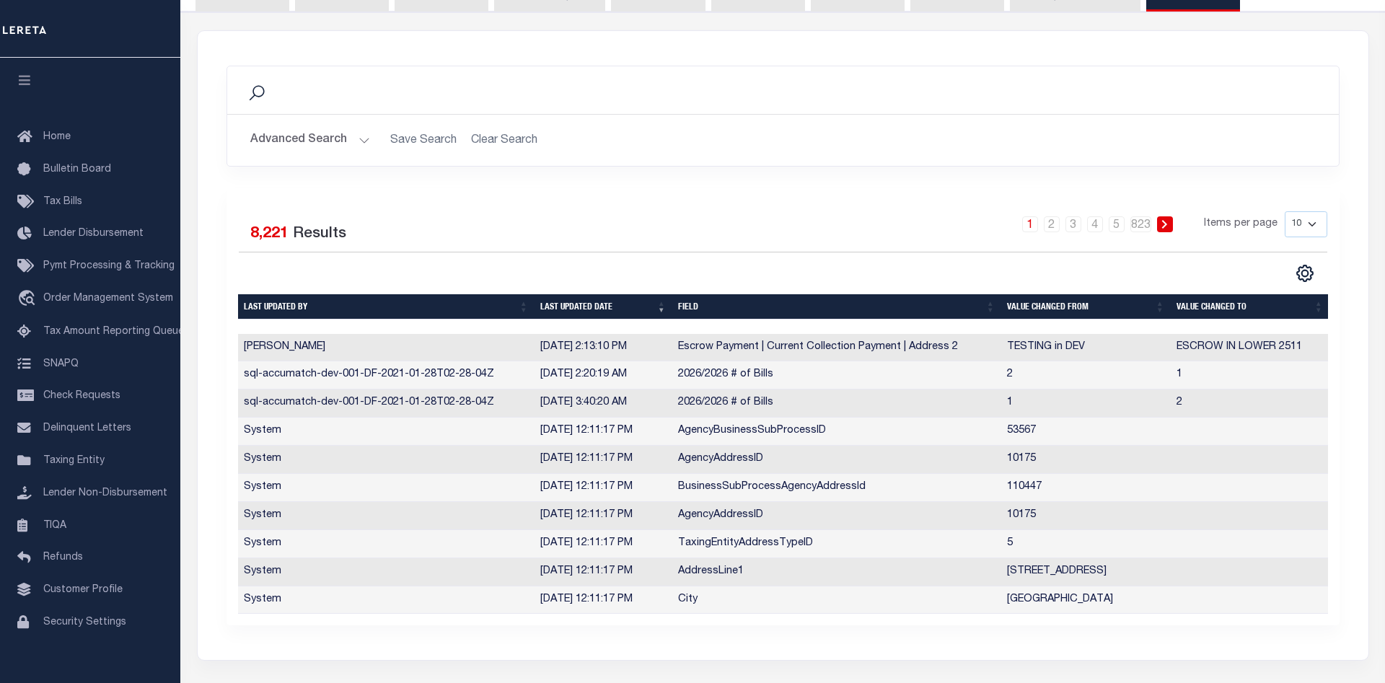
scroll to position [265, 0]
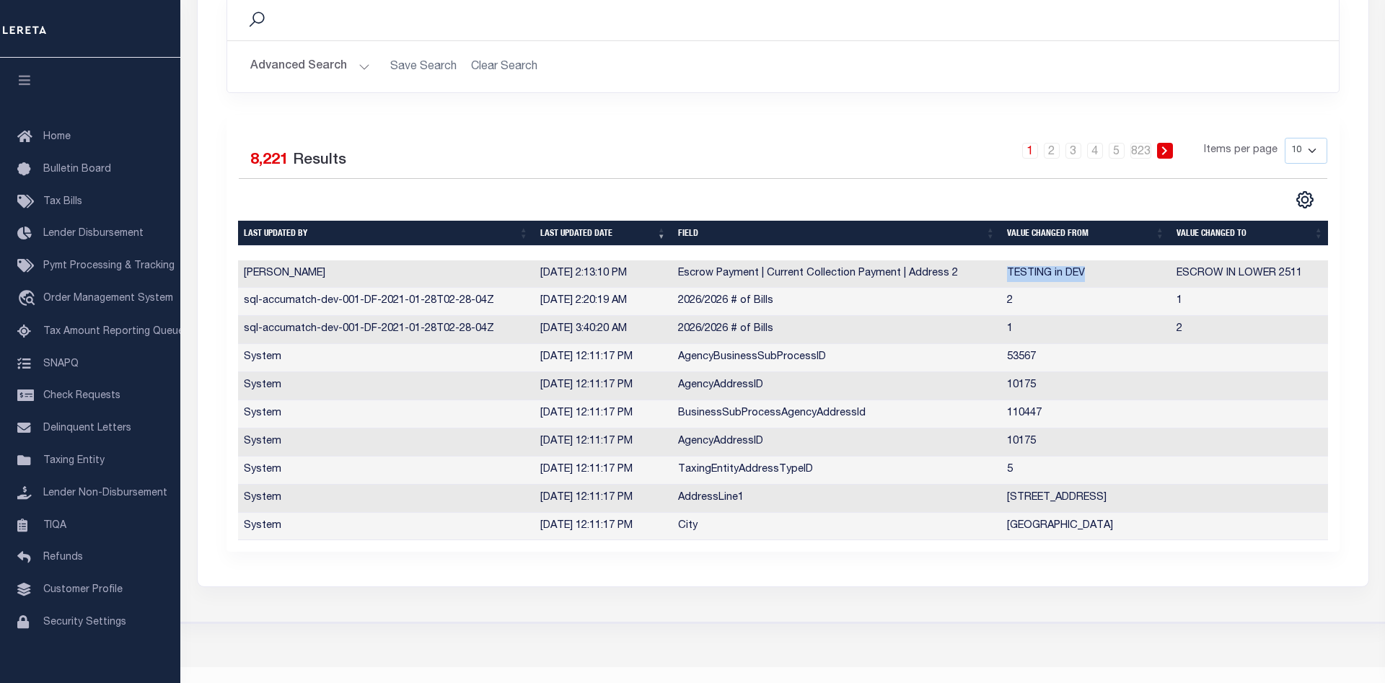
drag, startPoint x: 1009, startPoint y: 276, endPoint x: 1085, endPoint y: 276, distance: 76.5
click at [1085, 276] on td "TESTING in DEV" at bounding box center [1086, 274] width 170 height 28
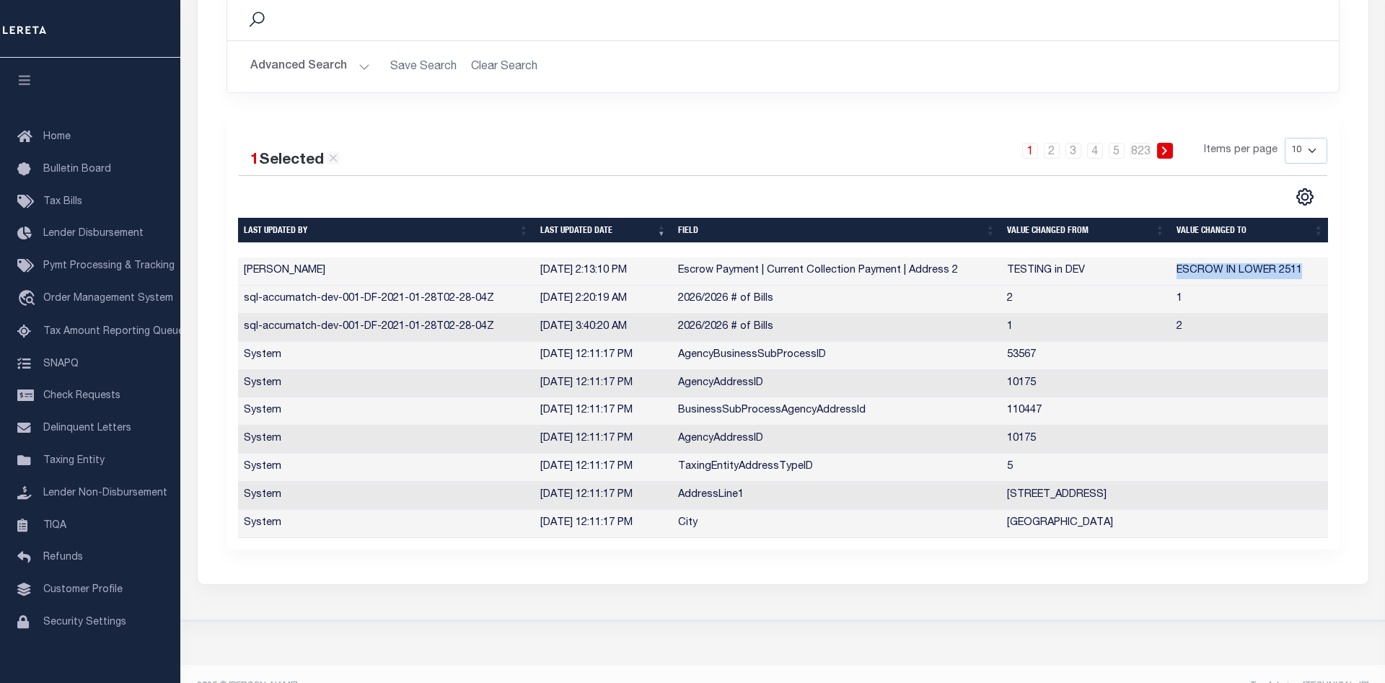
drag, startPoint x: 1301, startPoint y: 275, endPoint x: 1174, endPoint y: 280, distance: 126.4
click at [1174, 280] on td "ESCROW IN LOWER 2511" at bounding box center [1250, 272] width 159 height 28
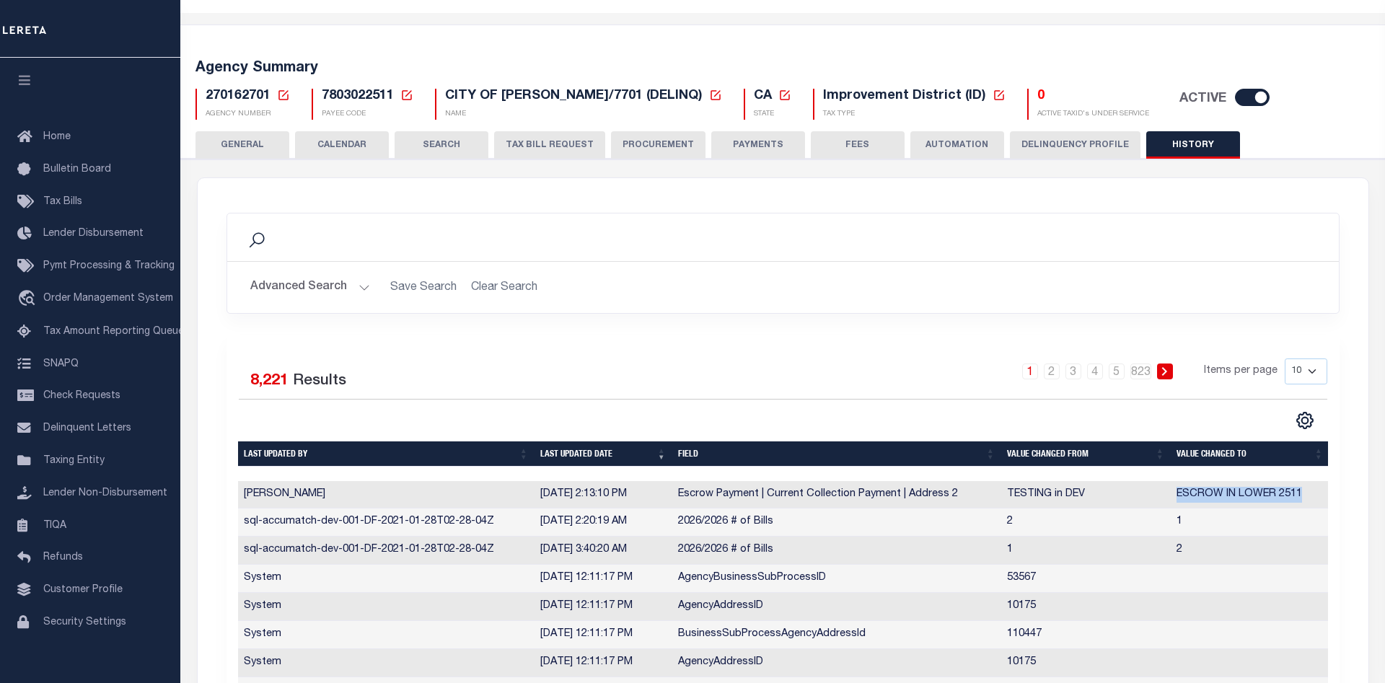
scroll to position [0, 0]
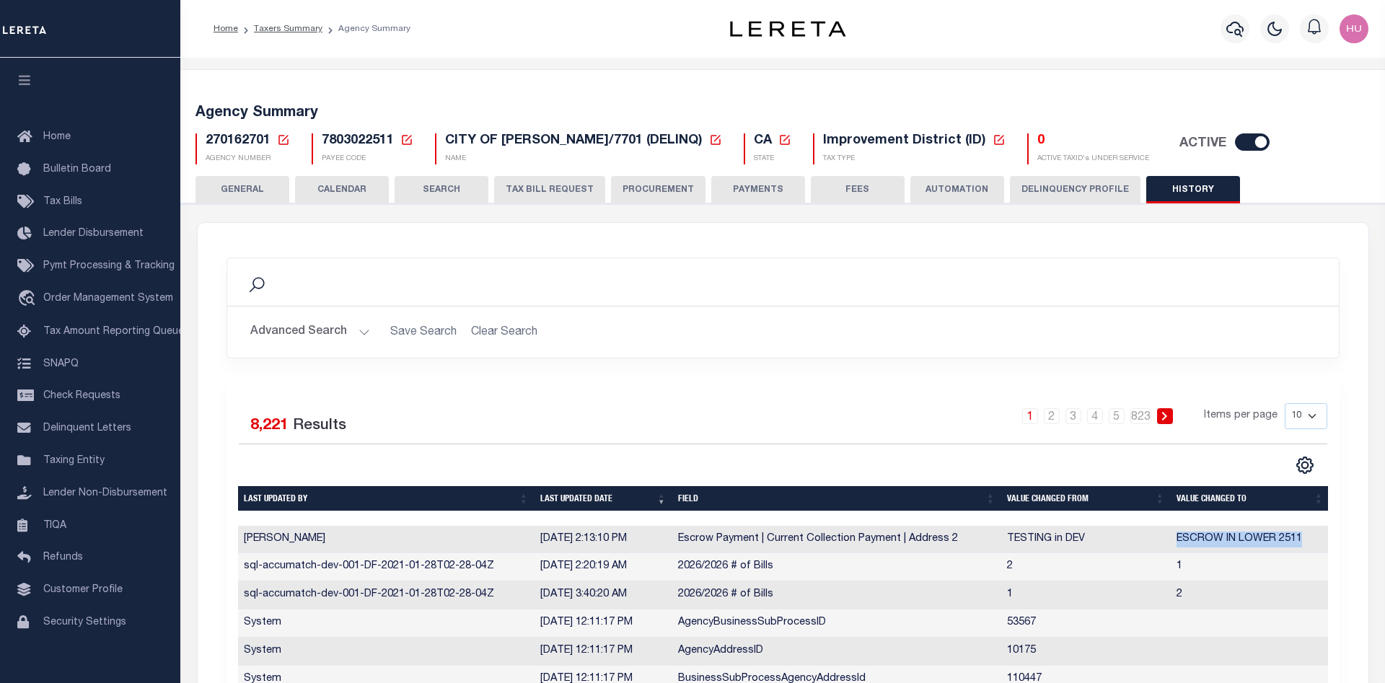
click at [244, 190] on button "GENERAL" at bounding box center [243, 189] width 94 height 27
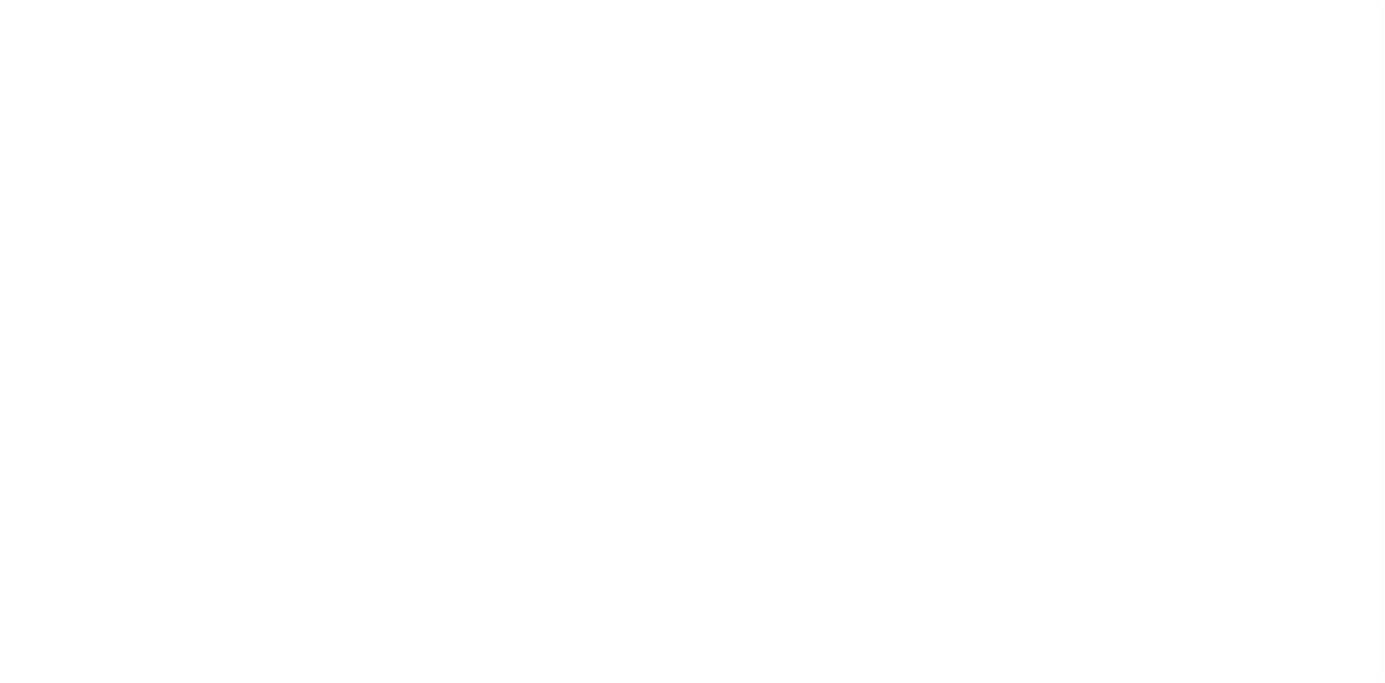
select select "1"
select select
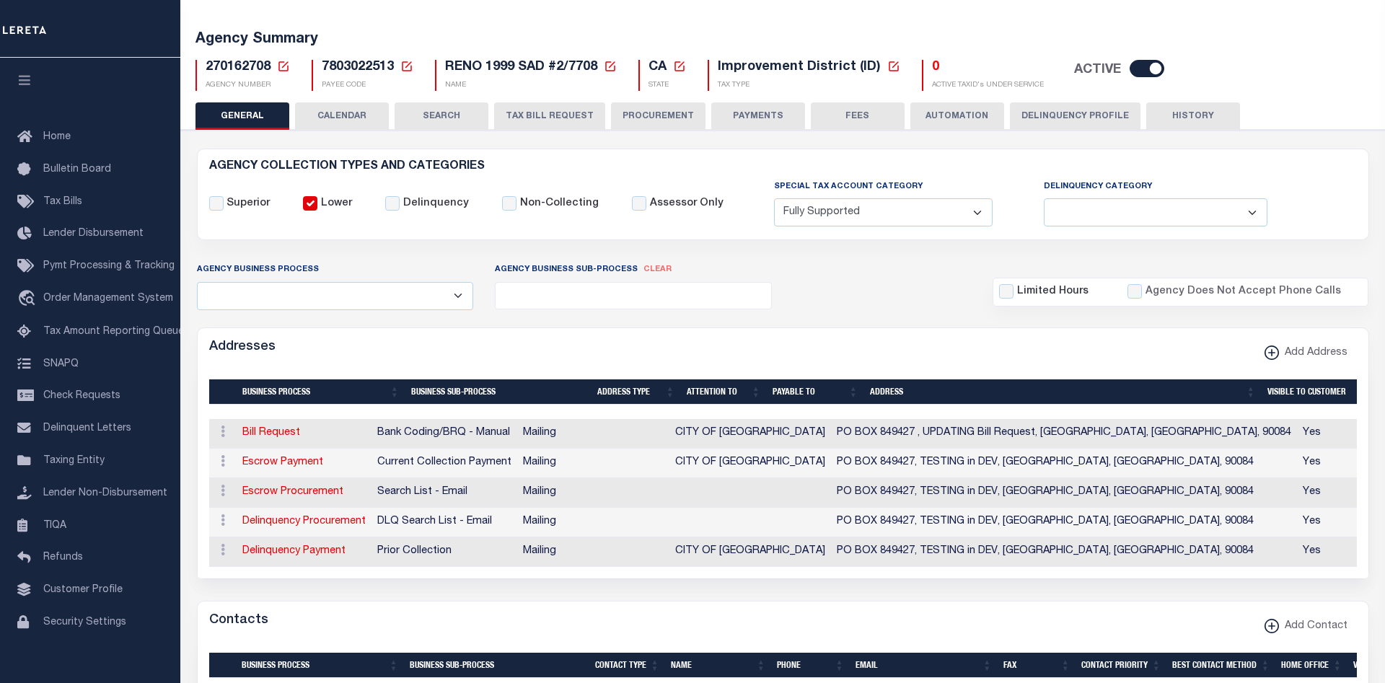
scroll to position [147, 0]
